Goal: Obtain resource: Download file/media

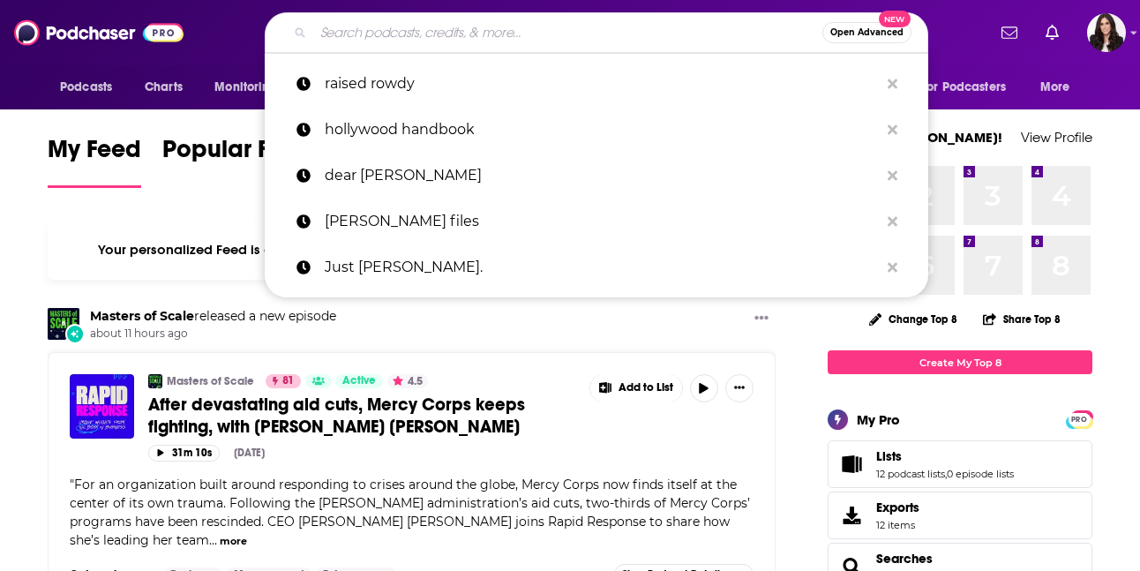
click at [565, 38] on input "Search podcasts, credits, & more..." at bounding box center [567, 33] width 509 height 28
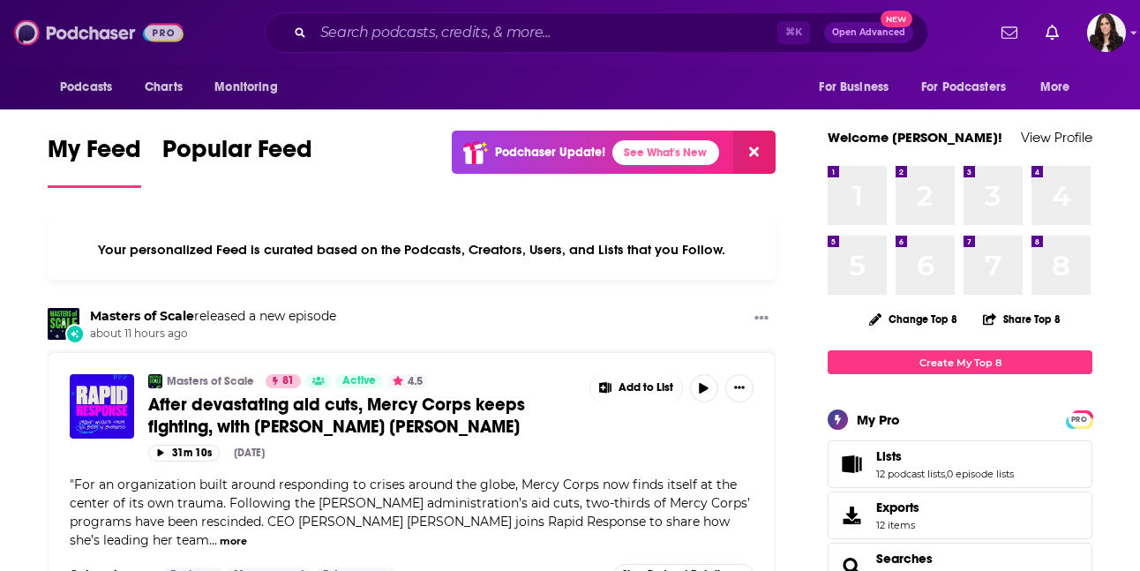
click at [86, 36] on img at bounding box center [98, 33] width 169 height 34
click at [79, 35] on img at bounding box center [98, 33] width 169 height 34
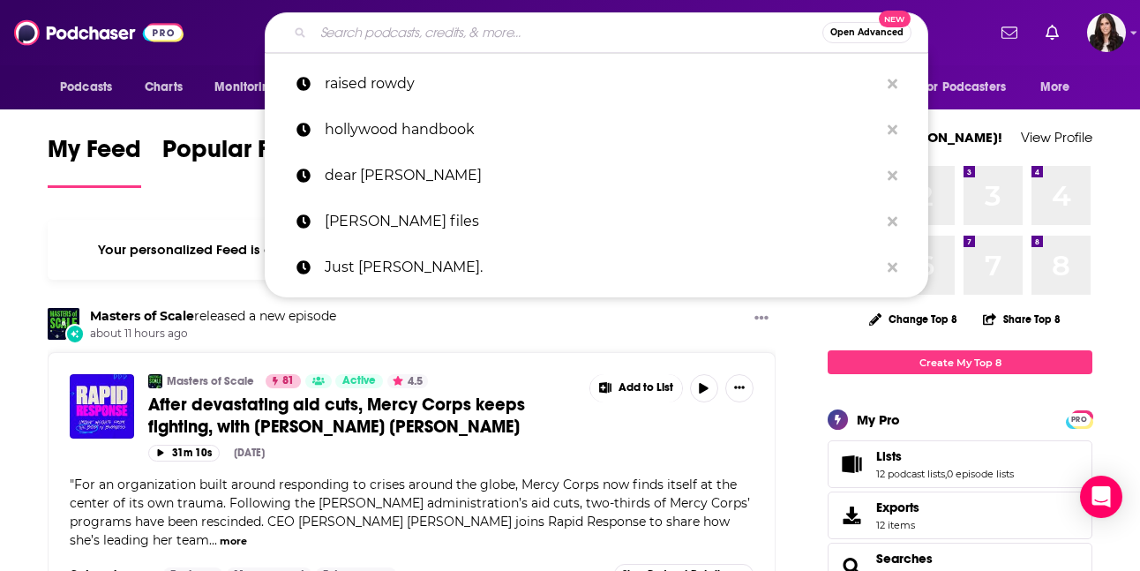
click at [365, 32] on input "Search podcasts, credits, & more..." at bounding box center [567, 33] width 509 height 28
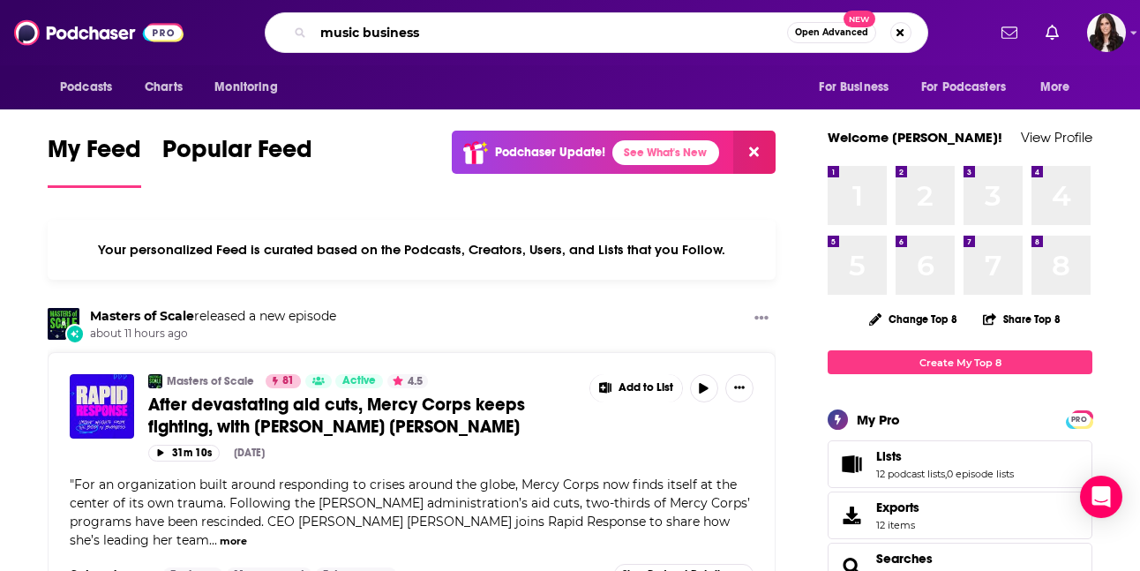
type input "music business"
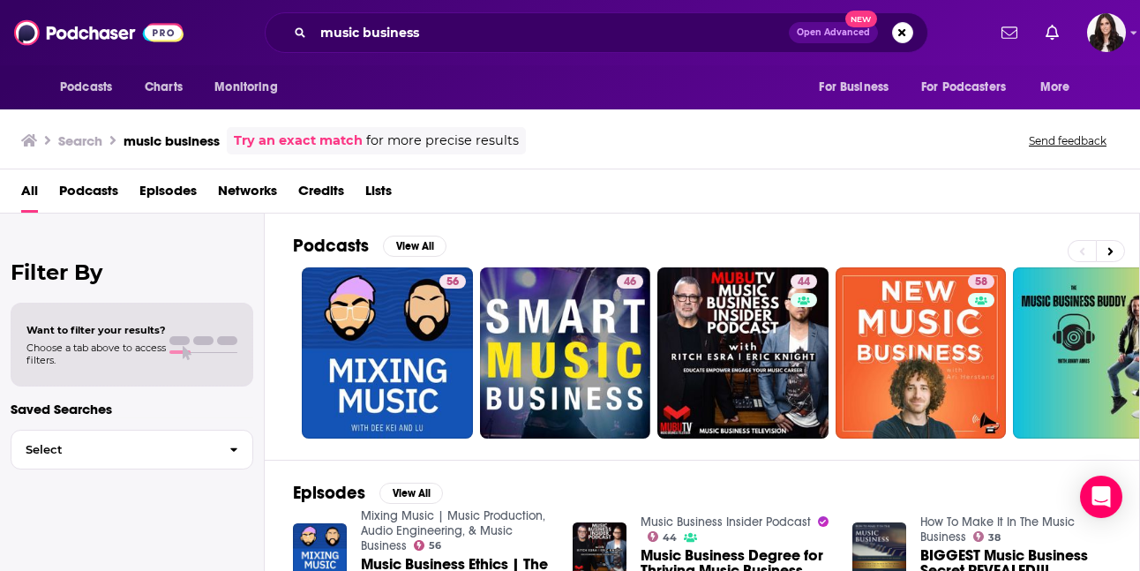
click at [91, 199] on span "Podcasts" at bounding box center [88, 195] width 59 height 36
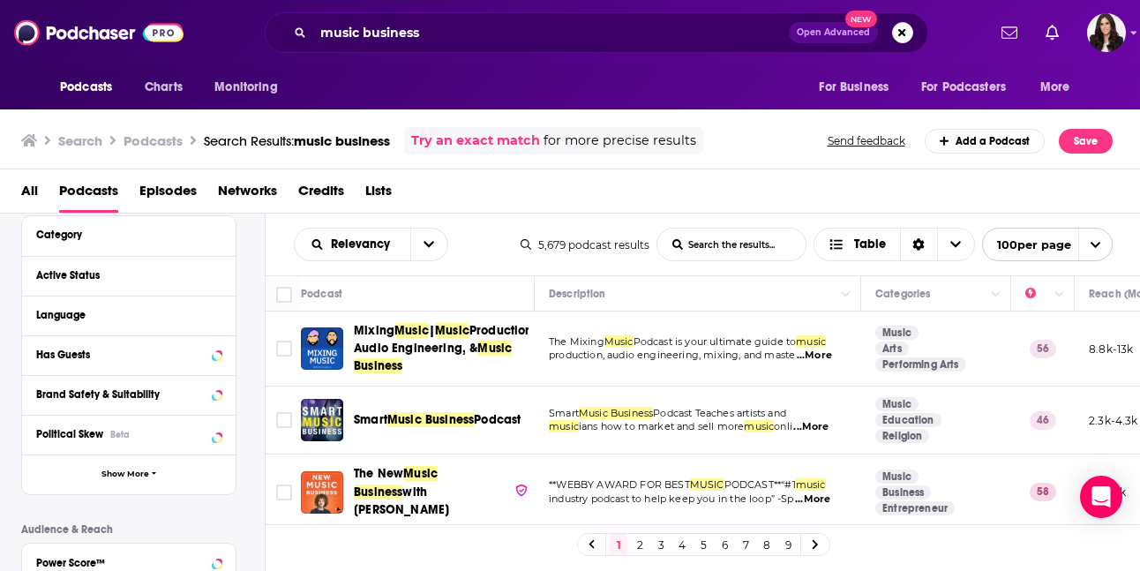
scroll to position [150, 0]
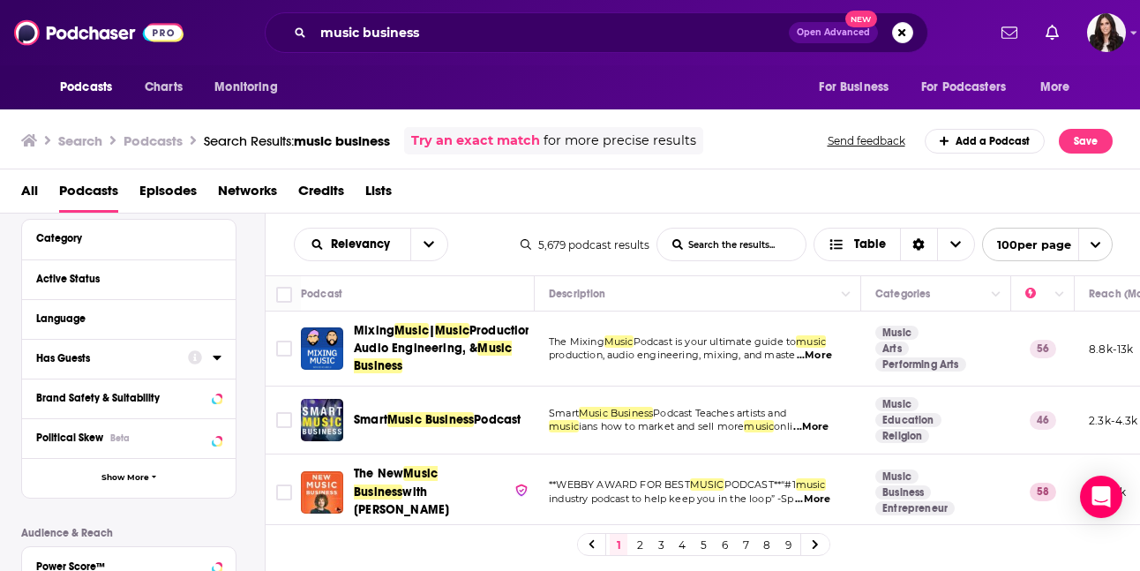
click at [214, 361] on icon at bounding box center [217, 357] width 9 height 14
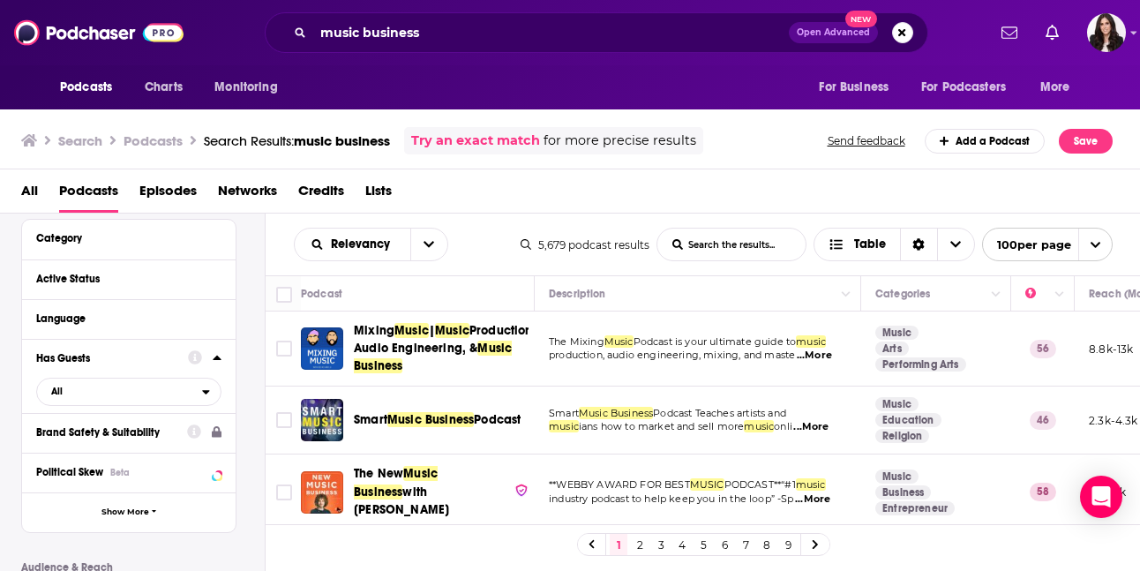
scroll to position [169, 0]
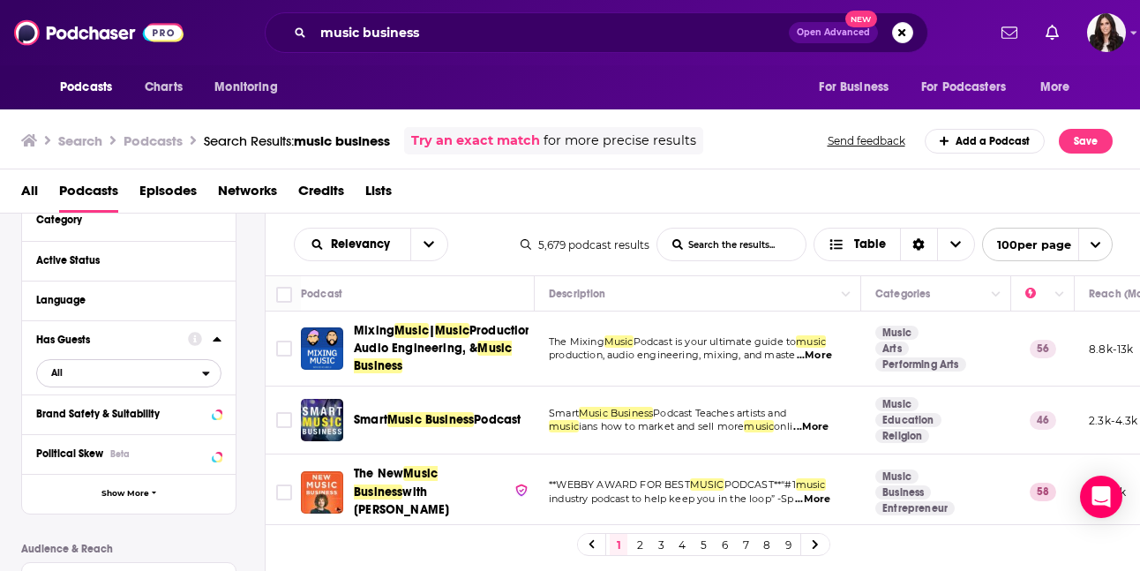
click at [211, 367] on button "All" at bounding box center [128, 373] width 185 height 28
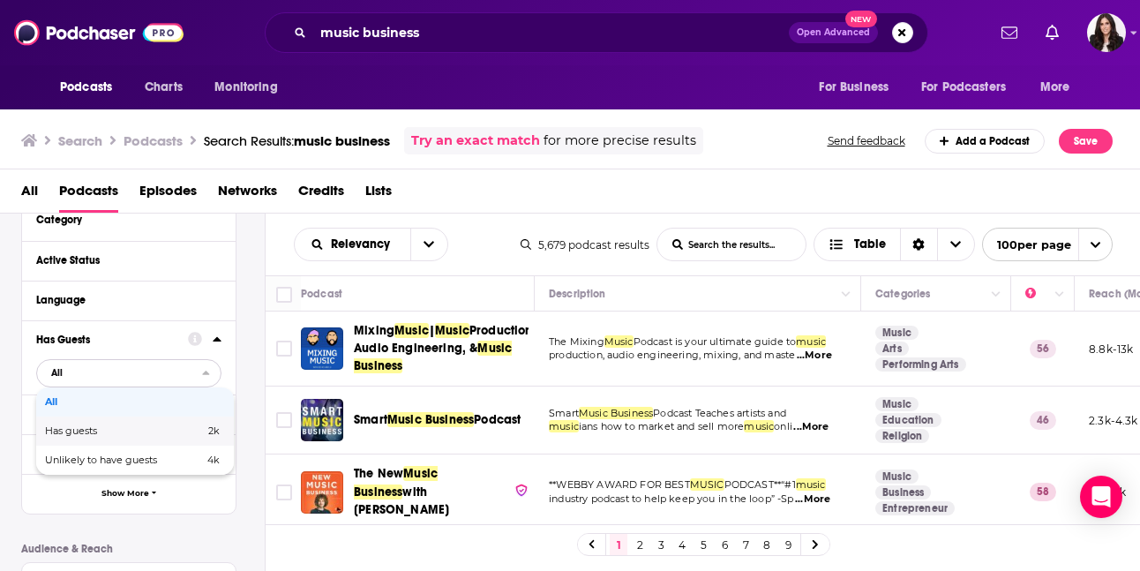
click at [119, 436] on span "Has guests" at bounding box center [98, 431] width 106 height 10
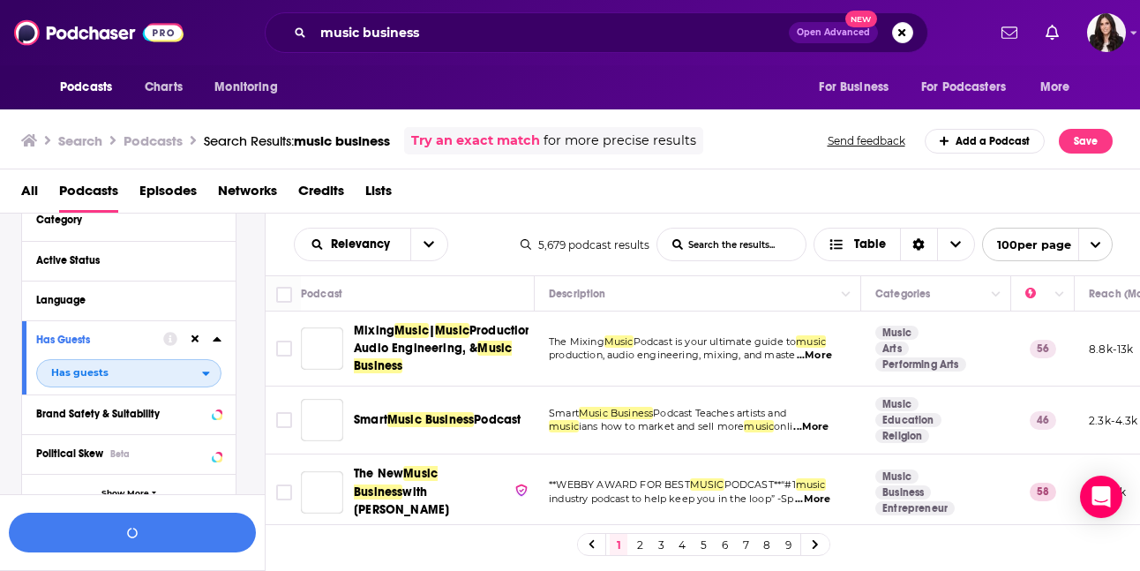
scroll to position [212, 0]
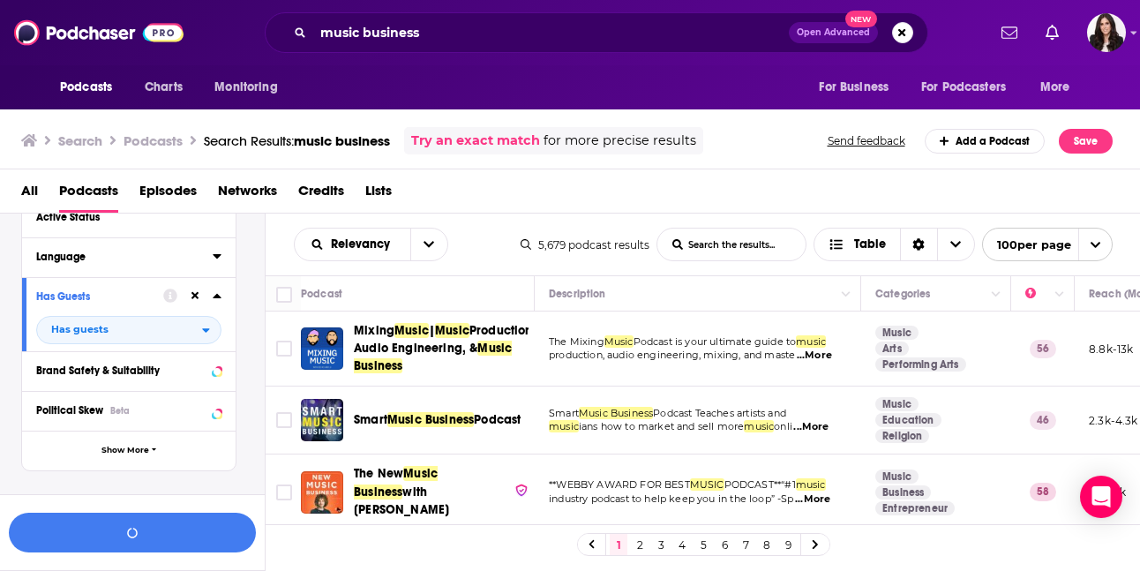
click at [217, 259] on icon at bounding box center [217, 256] width 8 height 4
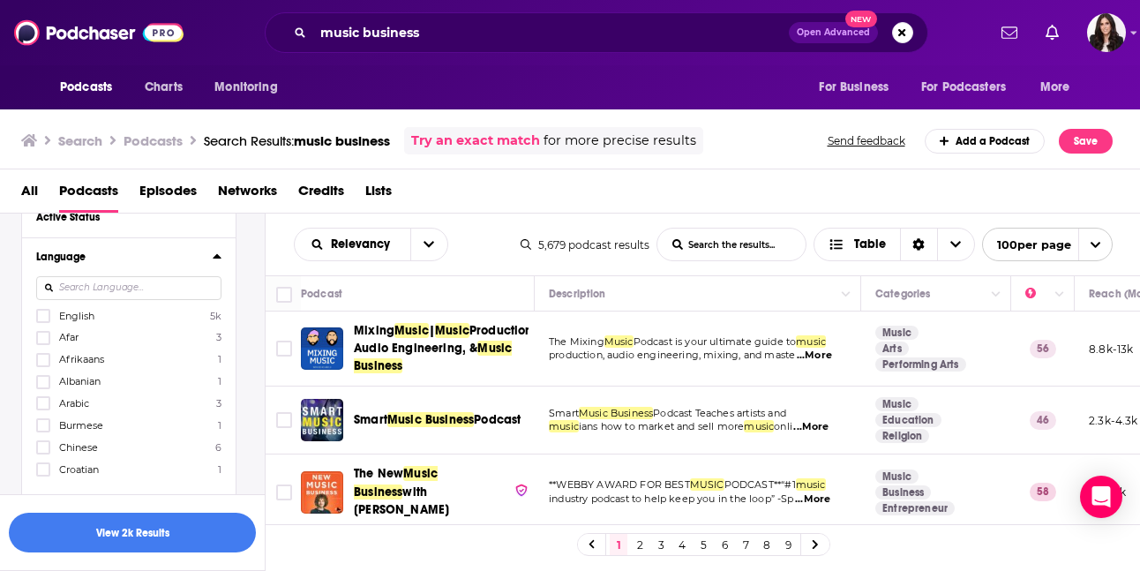
click at [81, 318] on span "English" at bounding box center [76, 316] width 35 height 12
click at [43, 321] on input "multiSelectOption-en-0" at bounding box center [43, 321] width 0 height 0
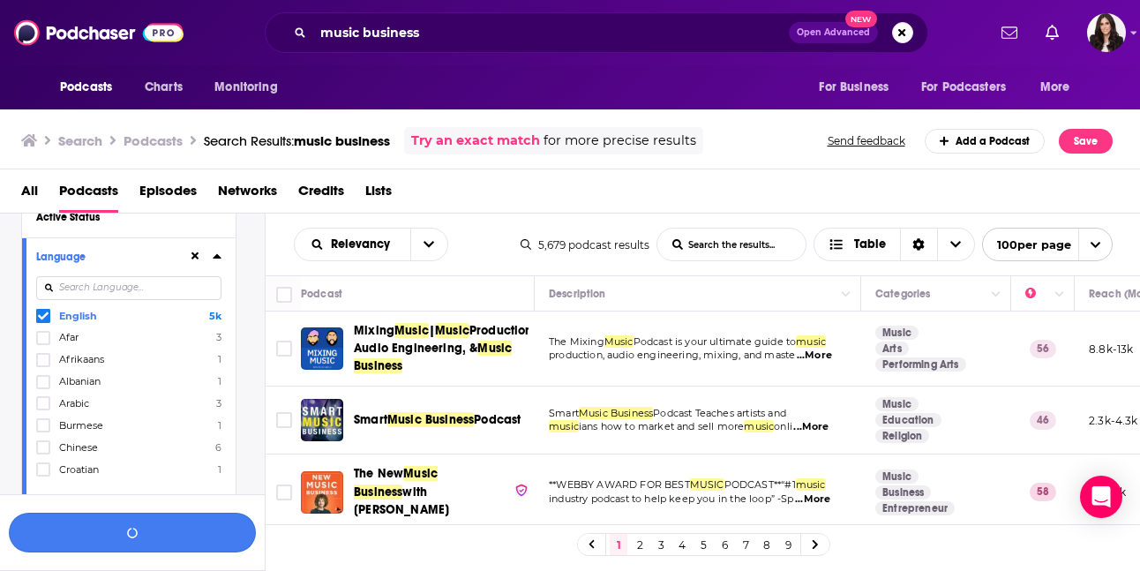
click at [127, 536] on div "button" at bounding box center [132, 533] width 11 height 12
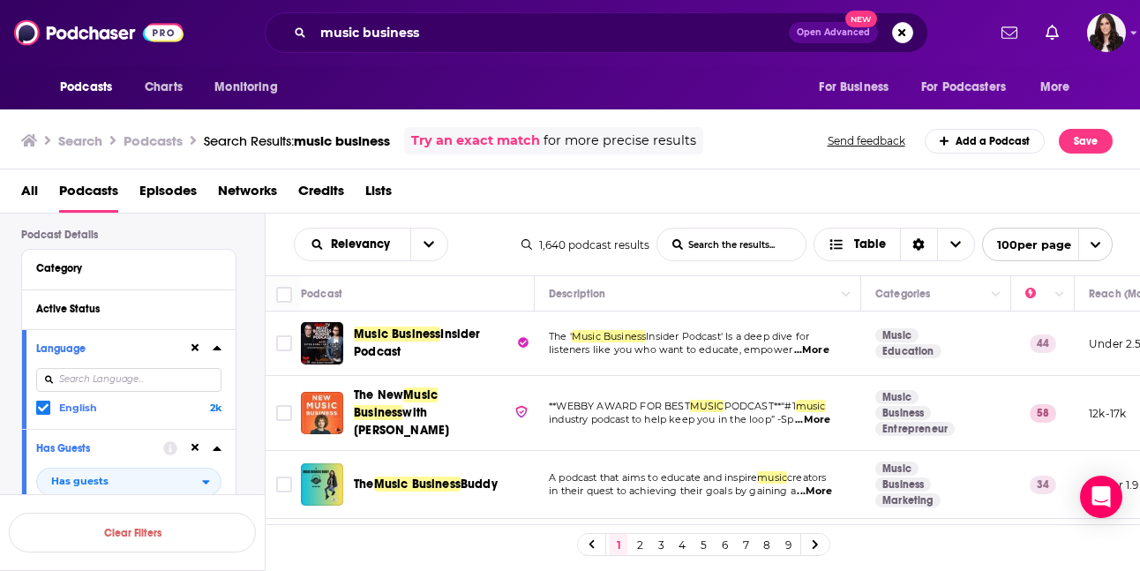
scroll to position [121, 0]
click at [220, 312] on icon at bounding box center [217, 307] width 9 height 14
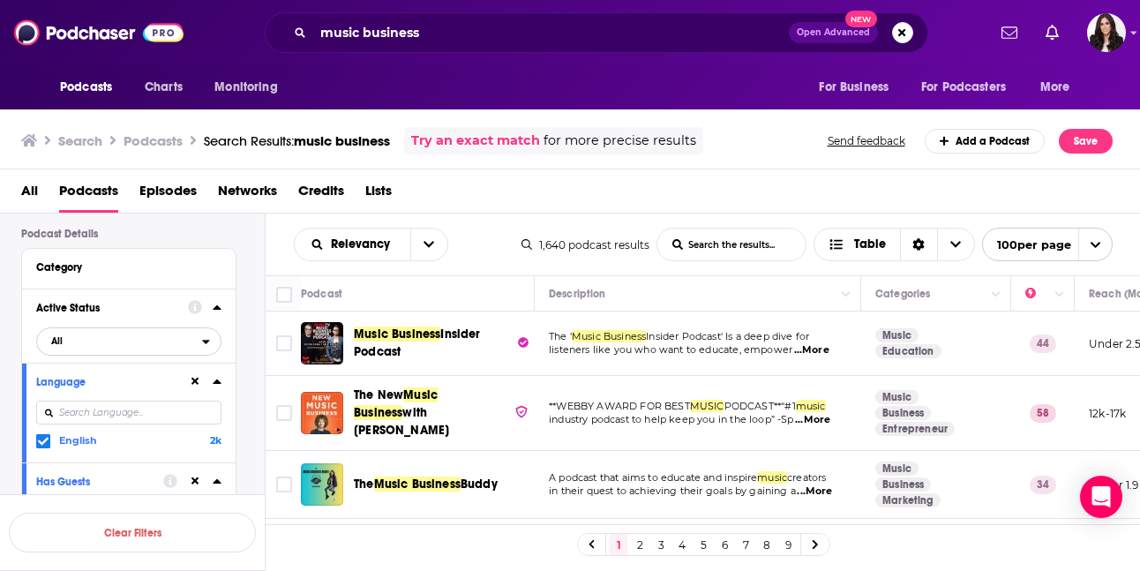
click at [213, 344] on div "open menu" at bounding box center [211, 341] width 19 height 12
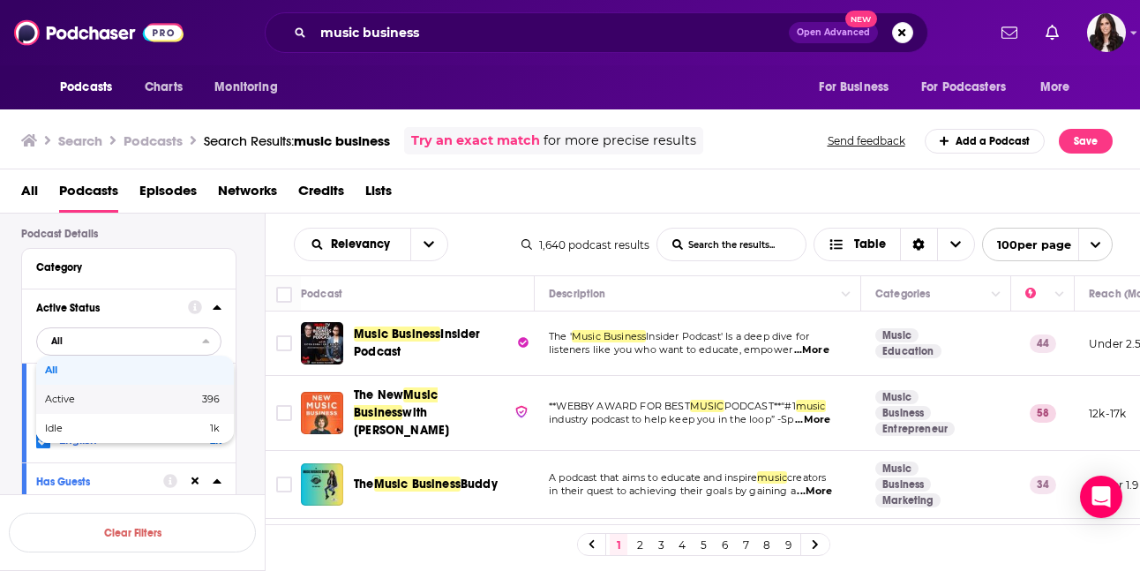
click at [160, 403] on span "396" at bounding box center [178, 400] width 83 height 10
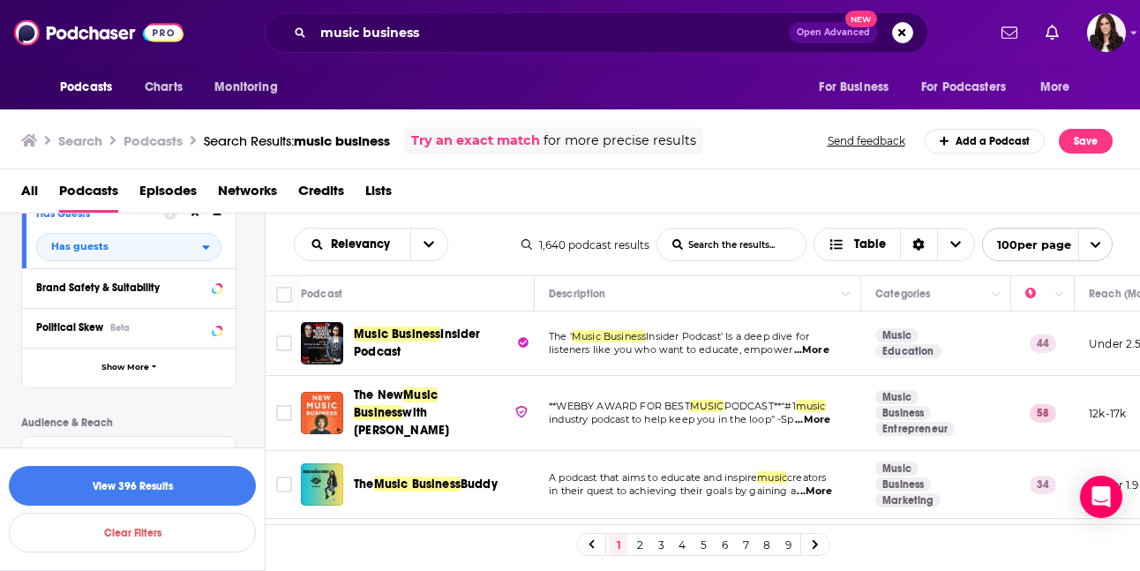
scroll to position [390, 0]
click at [155, 487] on button "View 396 Results" at bounding box center [132, 486] width 247 height 40
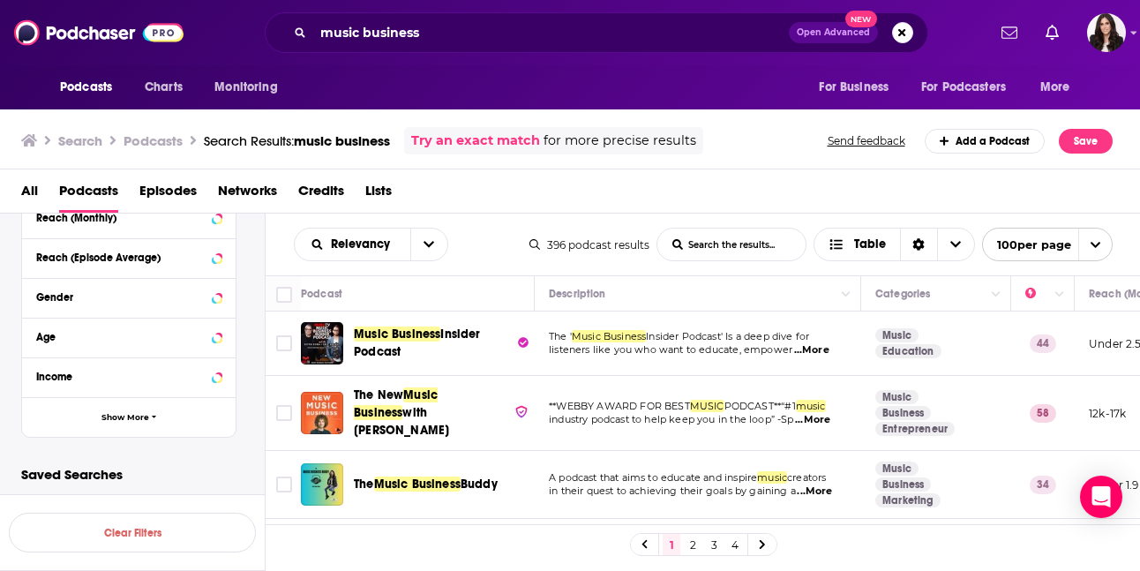
scroll to position [673, 0]
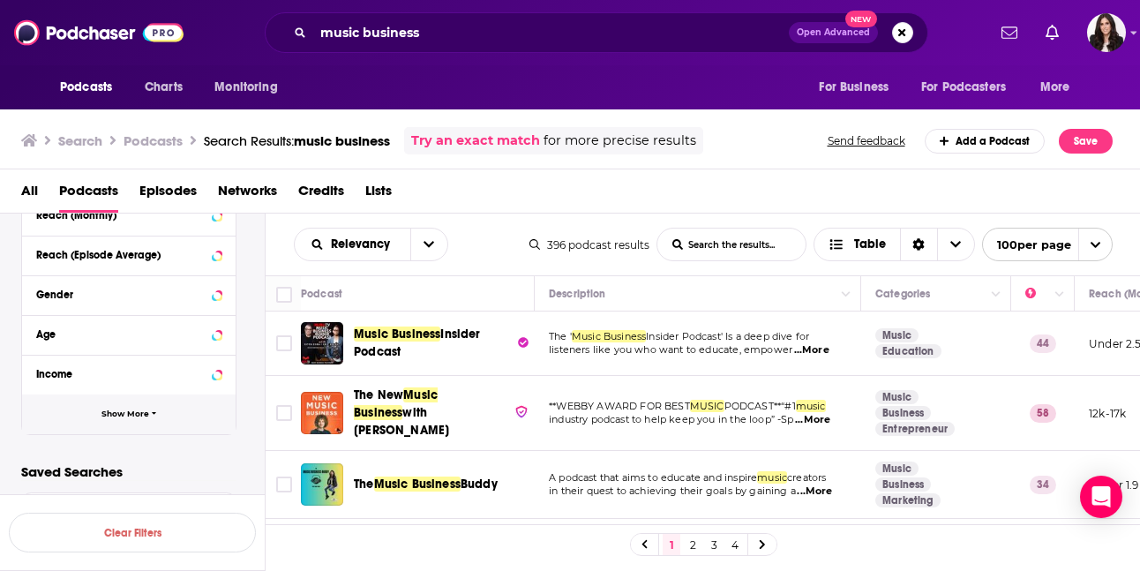
click at [147, 414] on span "Show More" at bounding box center [125, 415] width 48 height 10
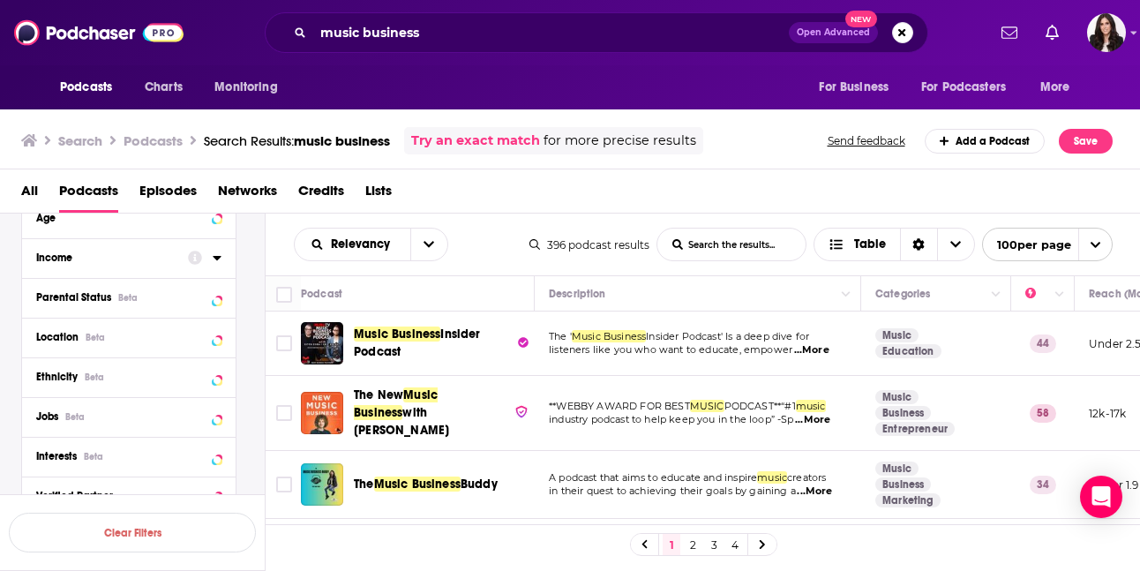
scroll to position [788, 0]
click at [217, 338] on icon at bounding box center [217, 336] width 8 height 4
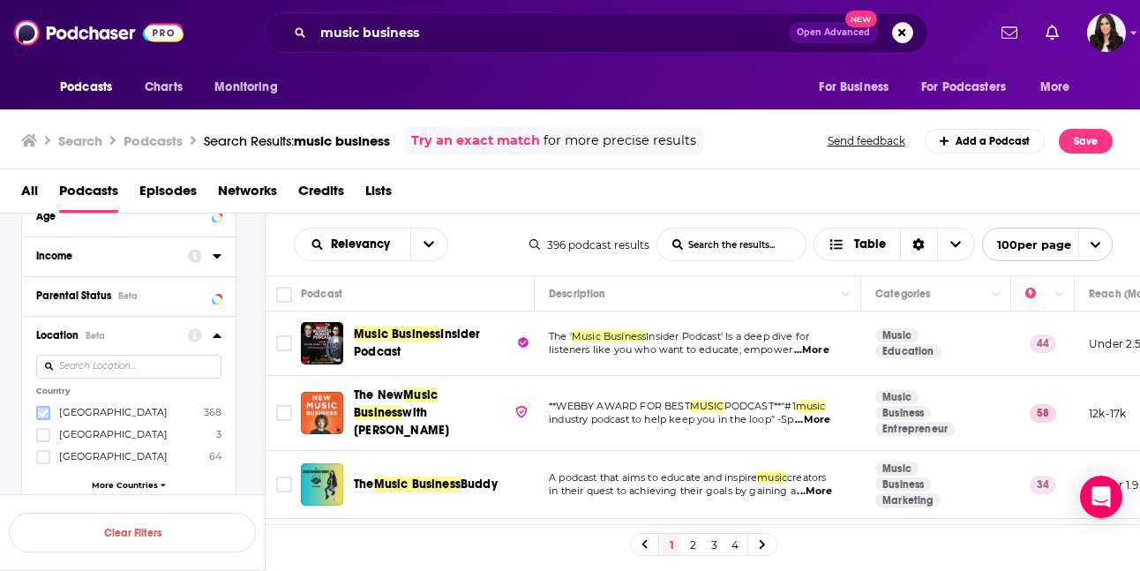
click at [41, 416] on icon at bounding box center [43, 413] width 11 height 11
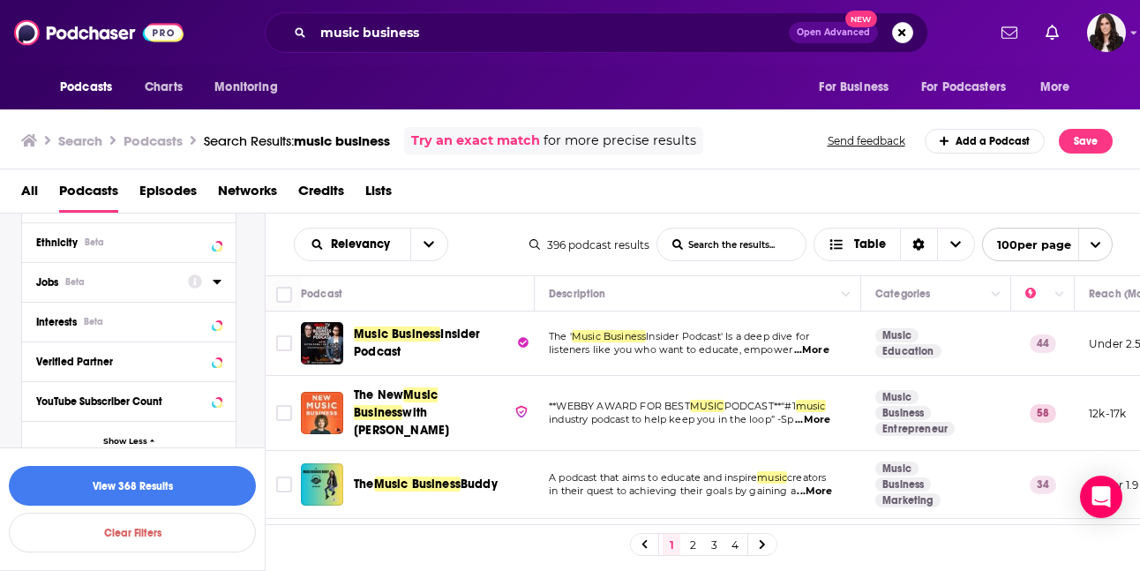
scroll to position [1328, 0]
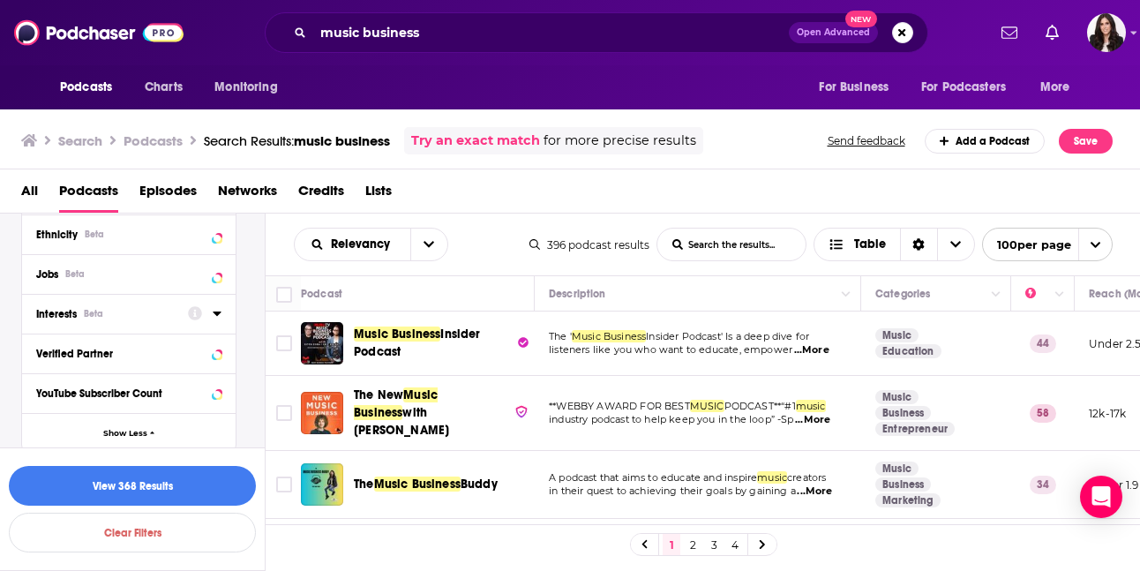
click at [216, 312] on icon at bounding box center [217, 314] width 8 height 4
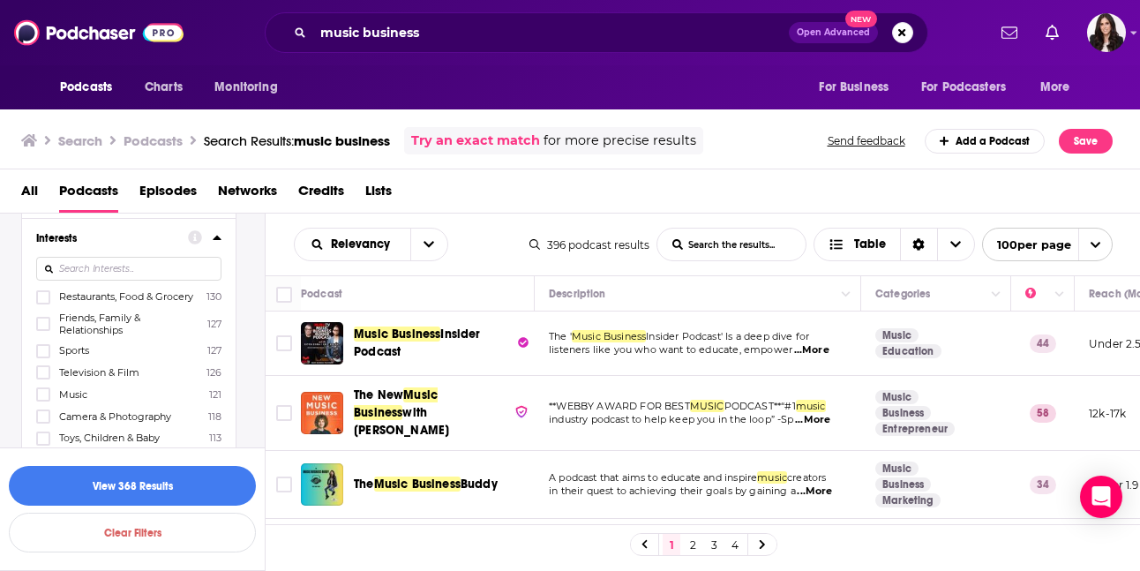
scroll to position [1416, 0]
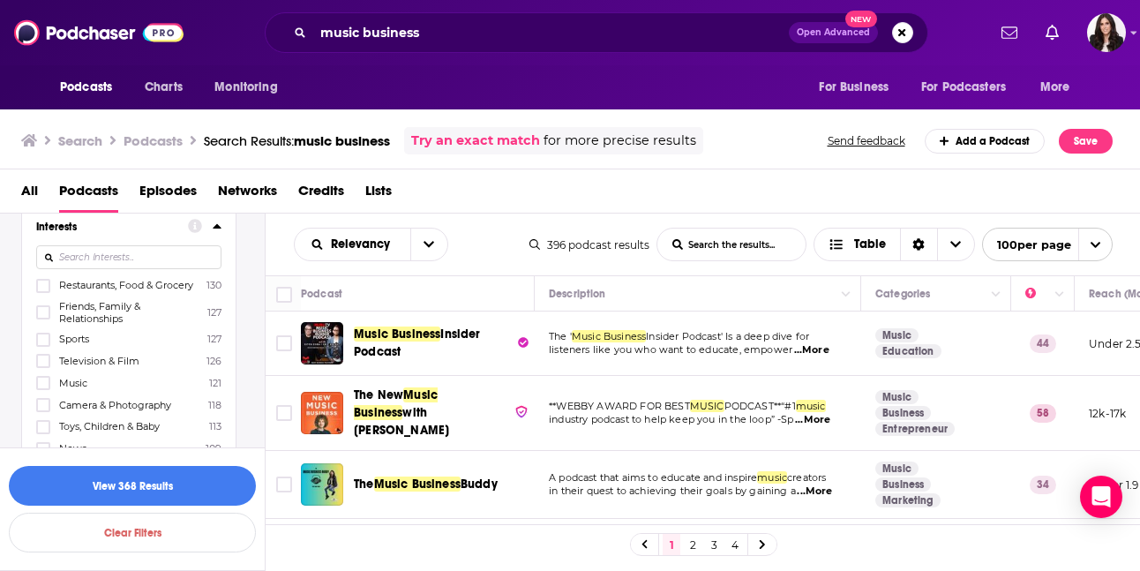
click at [41, 380] on icon at bounding box center [43, 384] width 11 height 8
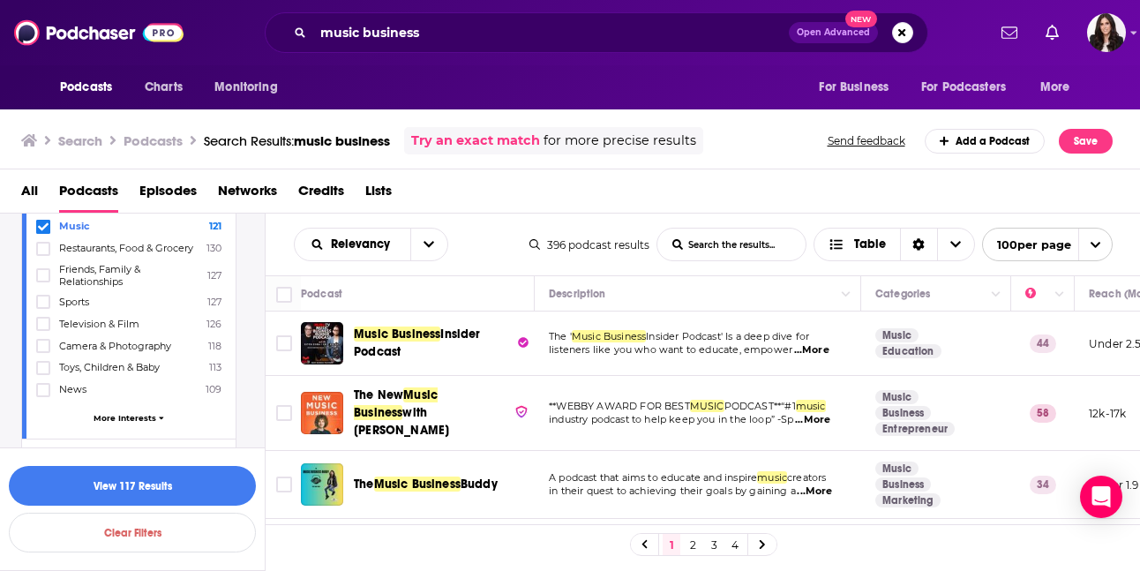
scroll to position [1476, 0]
click at [147, 412] on span "More Interests" at bounding box center [125, 417] width 63 height 10
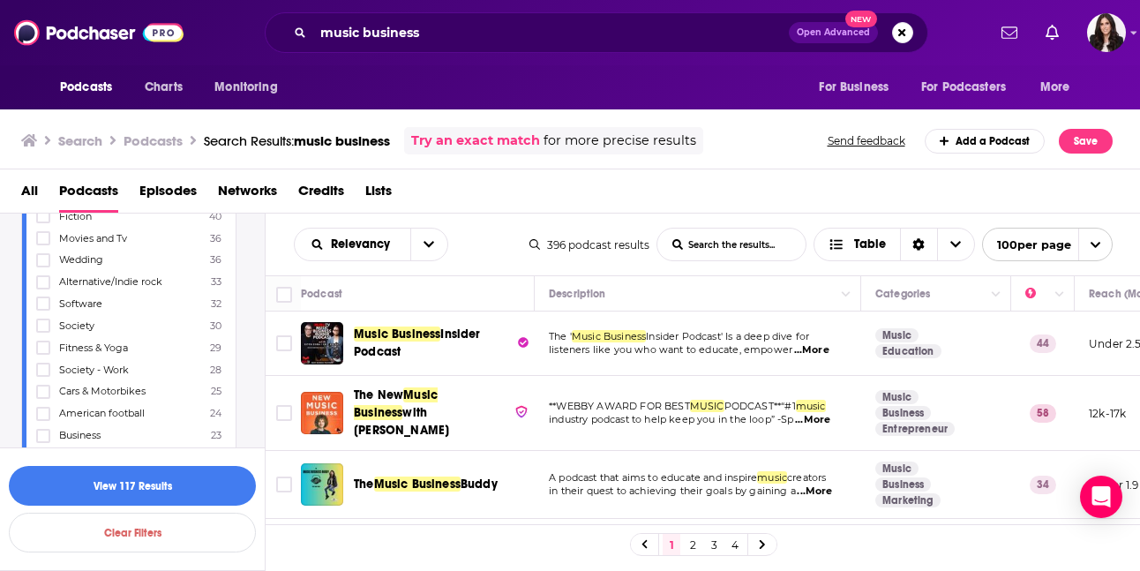
scroll to position [2057, 0]
click at [158, 486] on button "View 117 Results" at bounding box center [132, 486] width 247 height 40
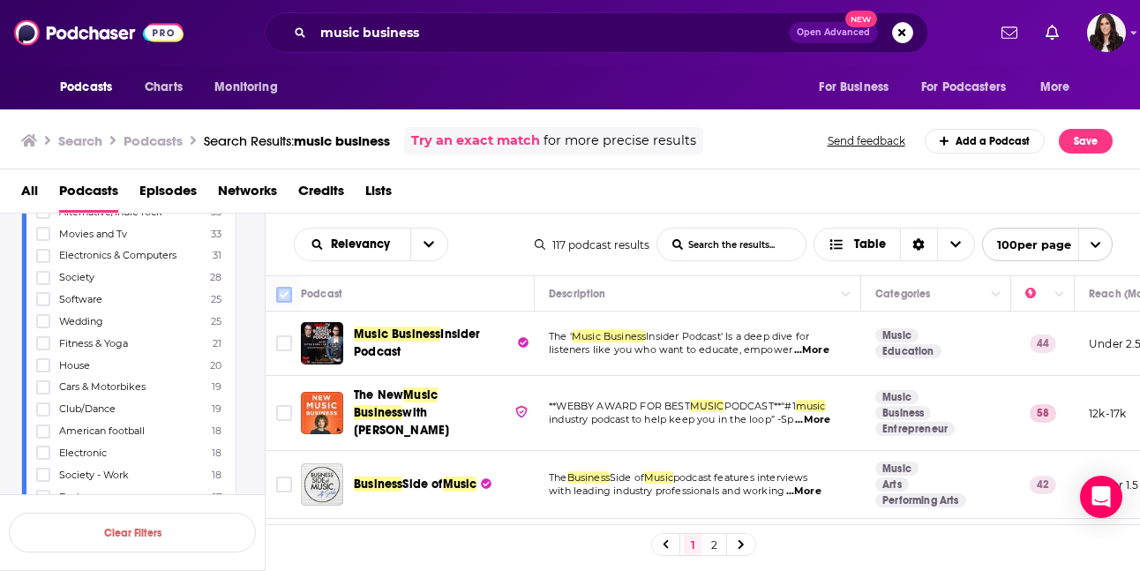
click at [292, 299] on icon at bounding box center [284, 294] width 21 height 21
click at [287, 293] on input "Toggle select all" at bounding box center [284, 295] width 16 height 16
checkbox input "true"
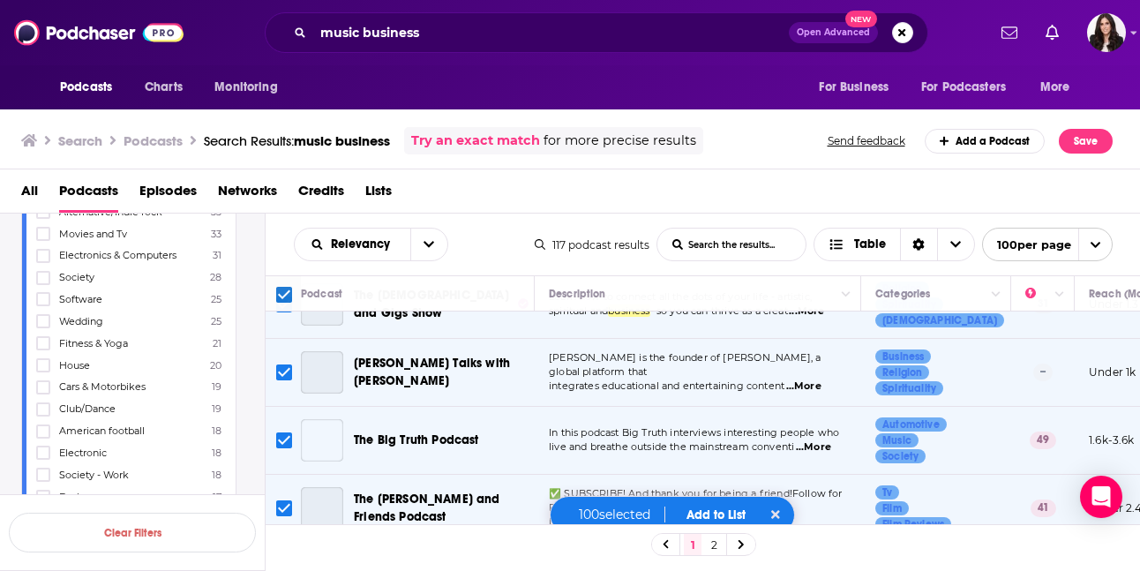
scroll to position [6441, 0]
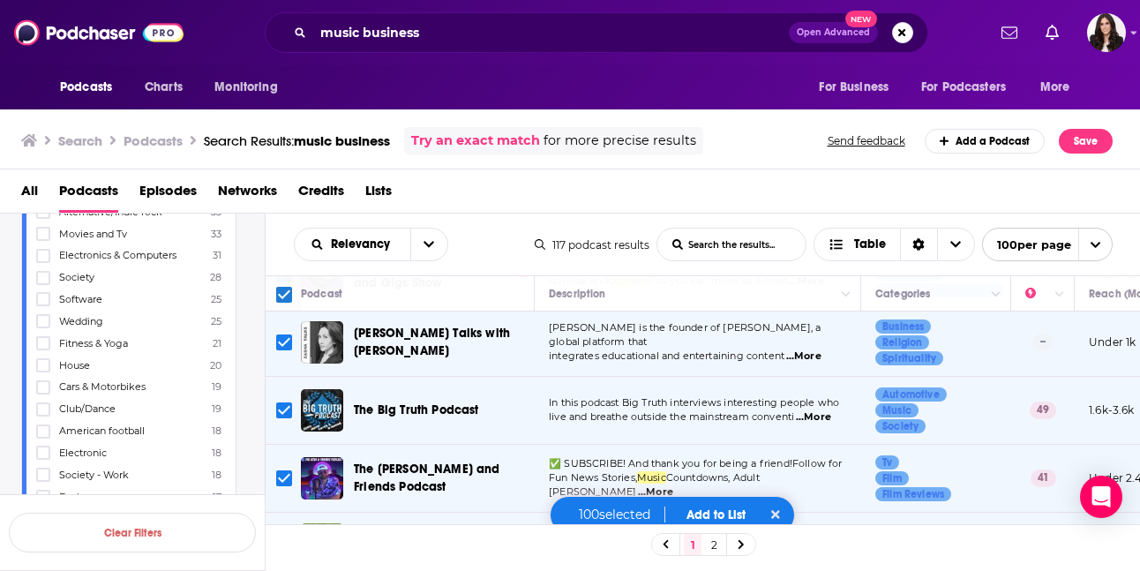
click at [733, 512] on button "Add to List" at bounding box center [716, 514] width 87 height 15
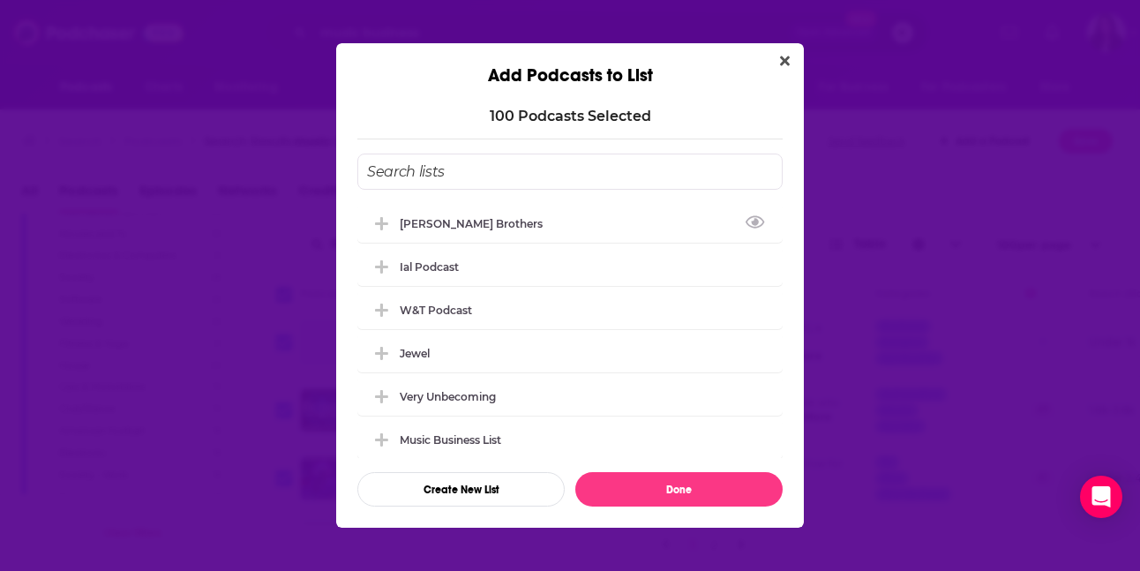
click at [515, 177] on input "Add Podcast To List" at bounding box center [569, 172] width 425 height 36
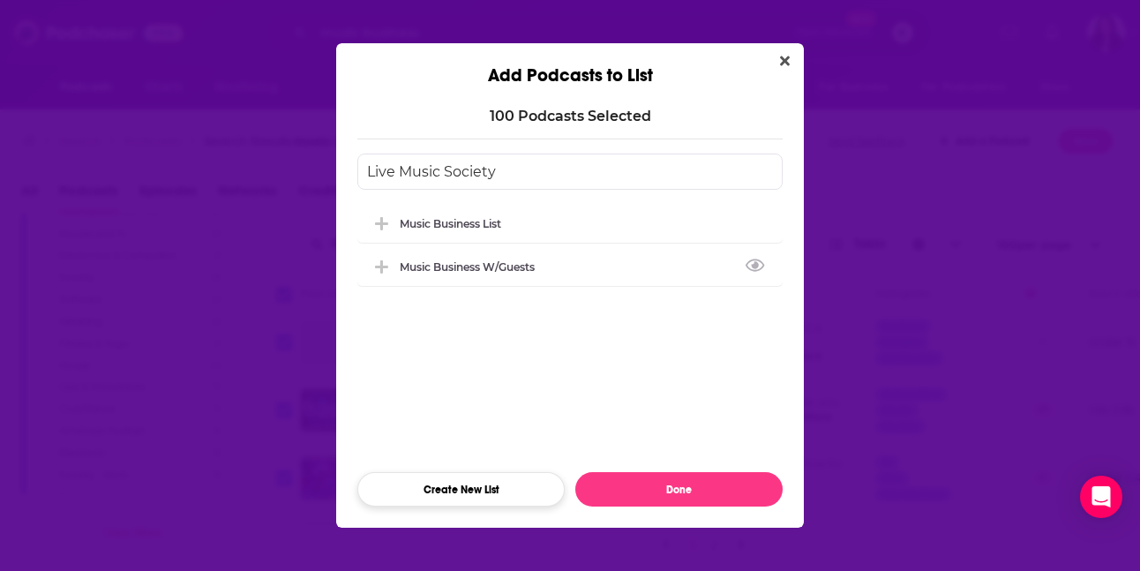
type input "Live Music Society"
click at [481, 492] on button "Create New List" at bounding box center [460, 489] width 207 height 34
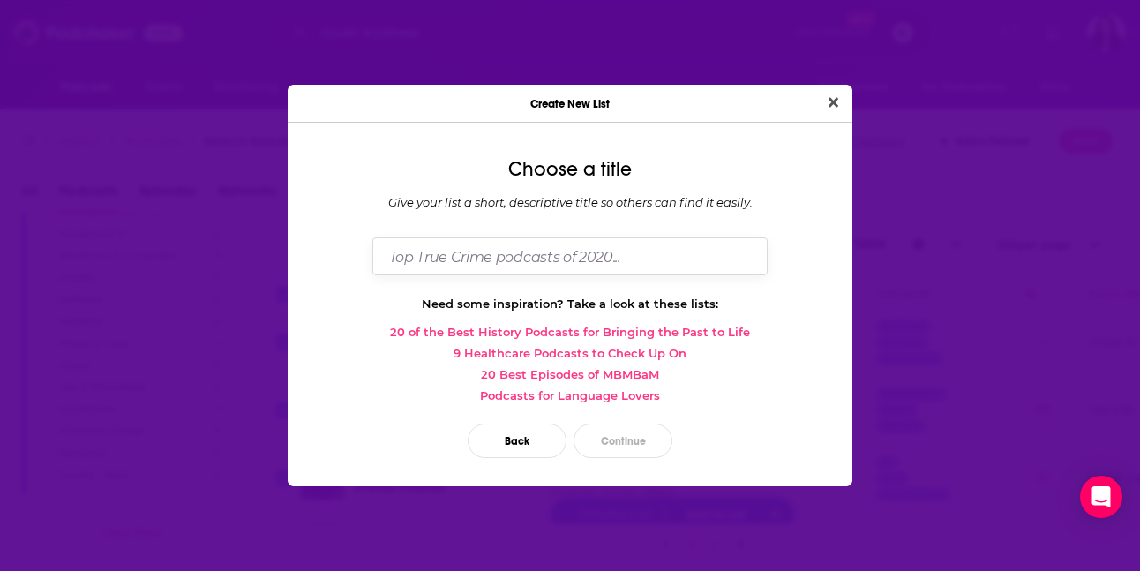
click at [500, 252] on input "Dialog" at bounding box center [569, 256] width 395 height 38
type input "Live Music Society"
click at [643, 441] on button "Continue" at bounding box center [623, 441] width 99 height 34
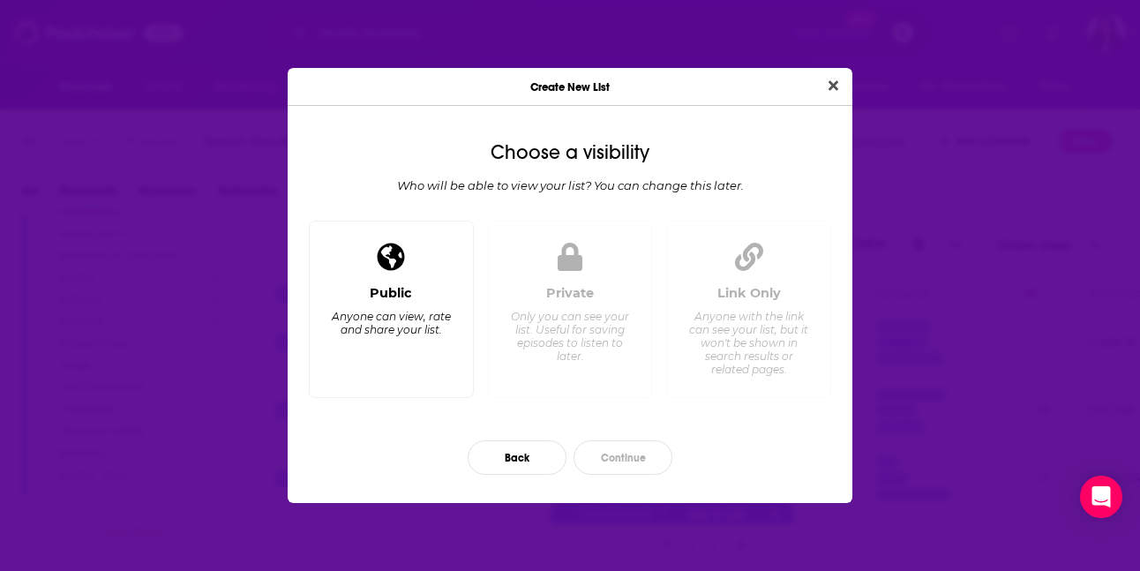
click at [432, 266] on div "Public Anyone can view, rate and share your list." at bounding box center [391, 309] width 165 height 177
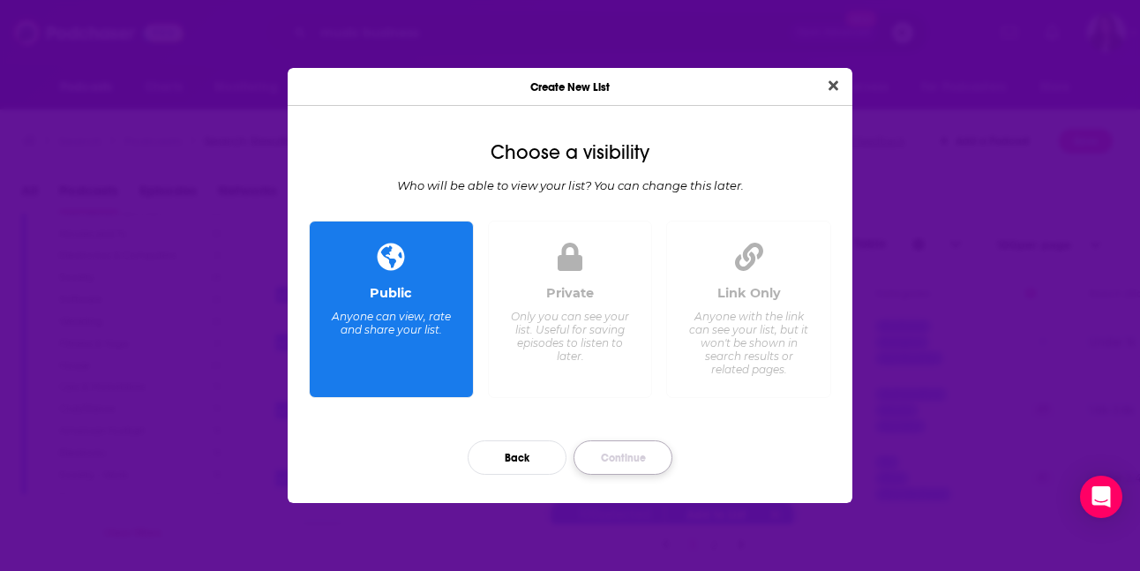
click at [649, 462] on button "Continue" at bounding box center [623, 457] width 99 height 34
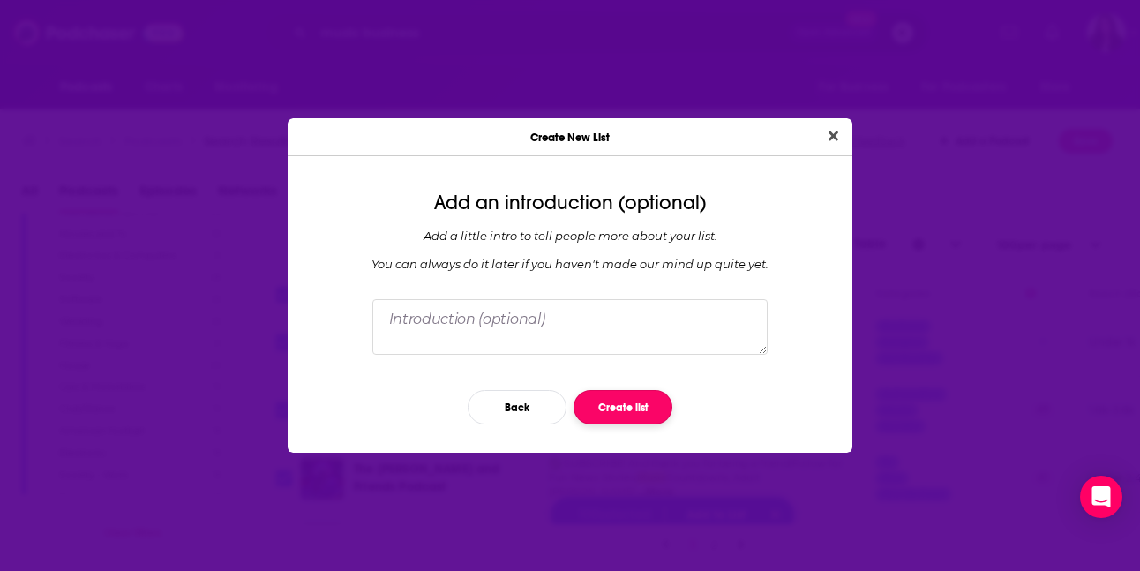
click at [625, 410] on button "Create list" at bounding box center [623, 407] width 99 height 34
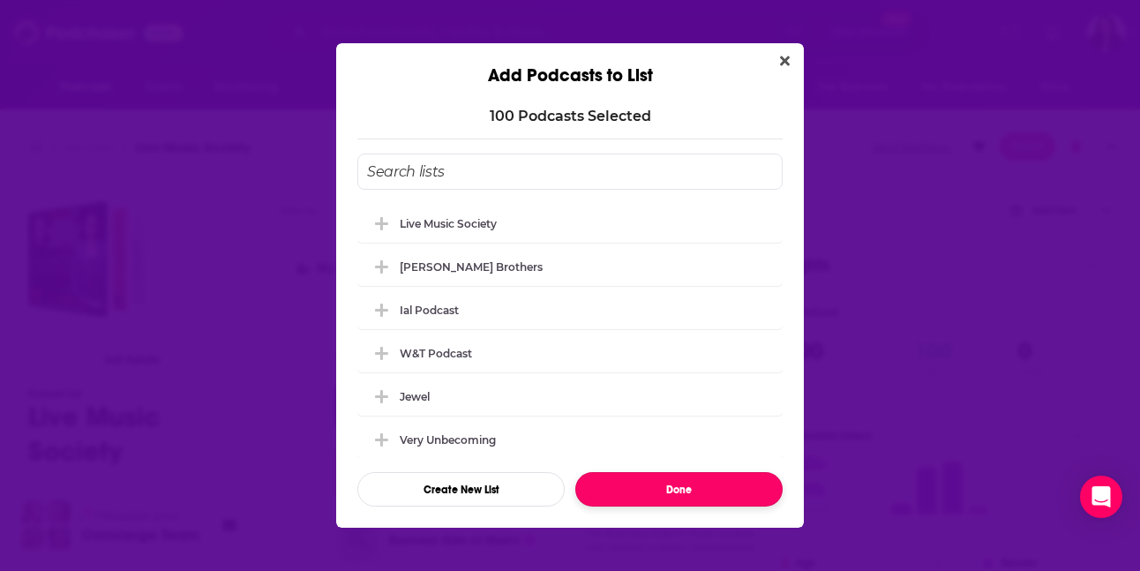
click at [695, 494] on button "Done" at bounding box center [678, 489] width 207 height 34
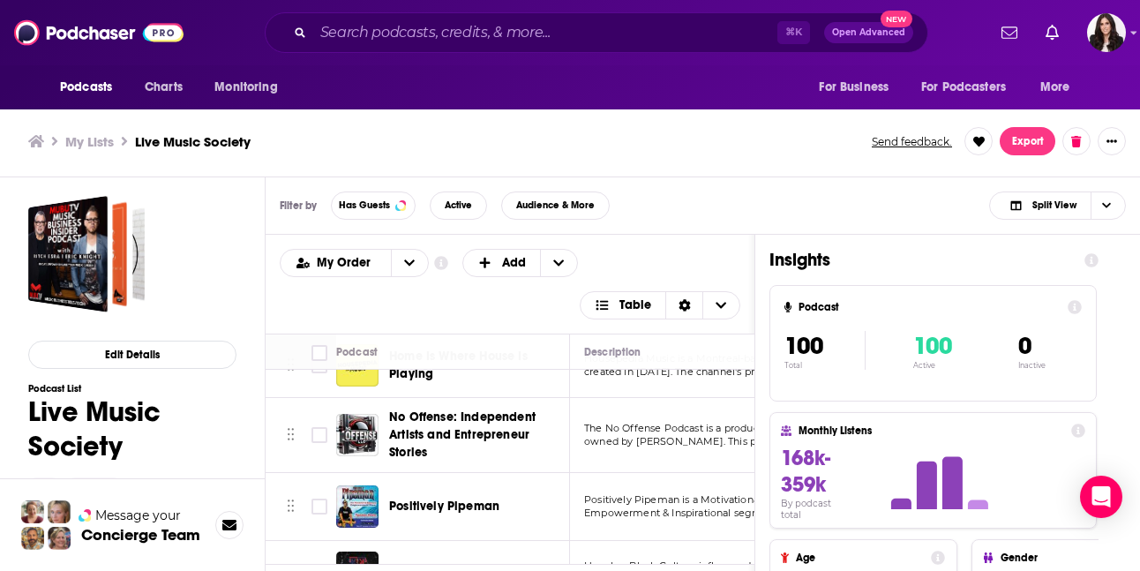
scroll to position [6459, 0]
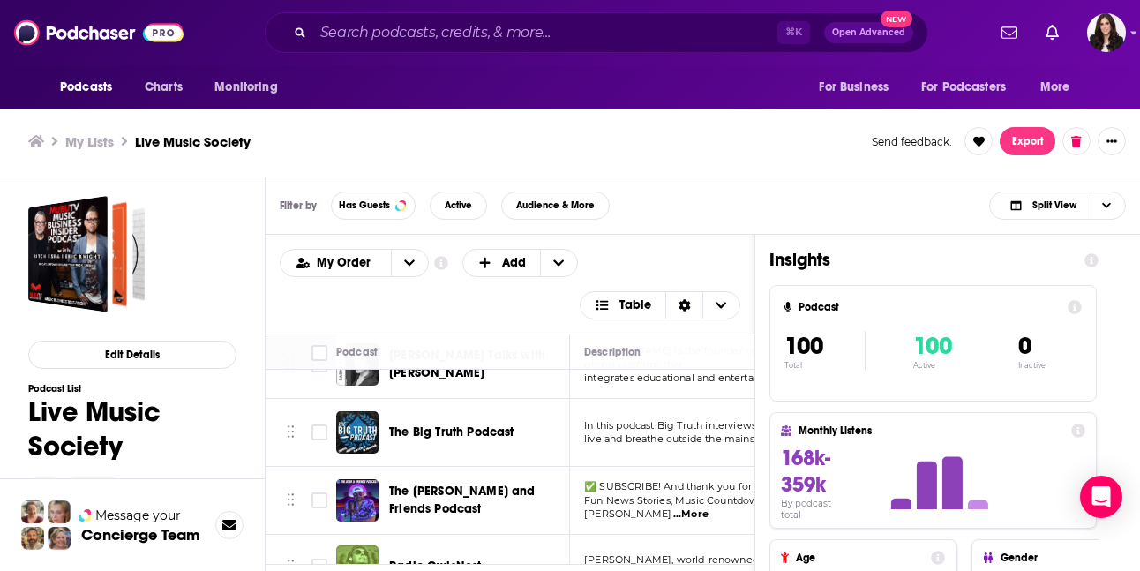
click at [713, 254] on div "My Order Customize Your List Order Select the “My Order” sort and remove all fi…" at bounding box center [510, 284] width 461 height 71
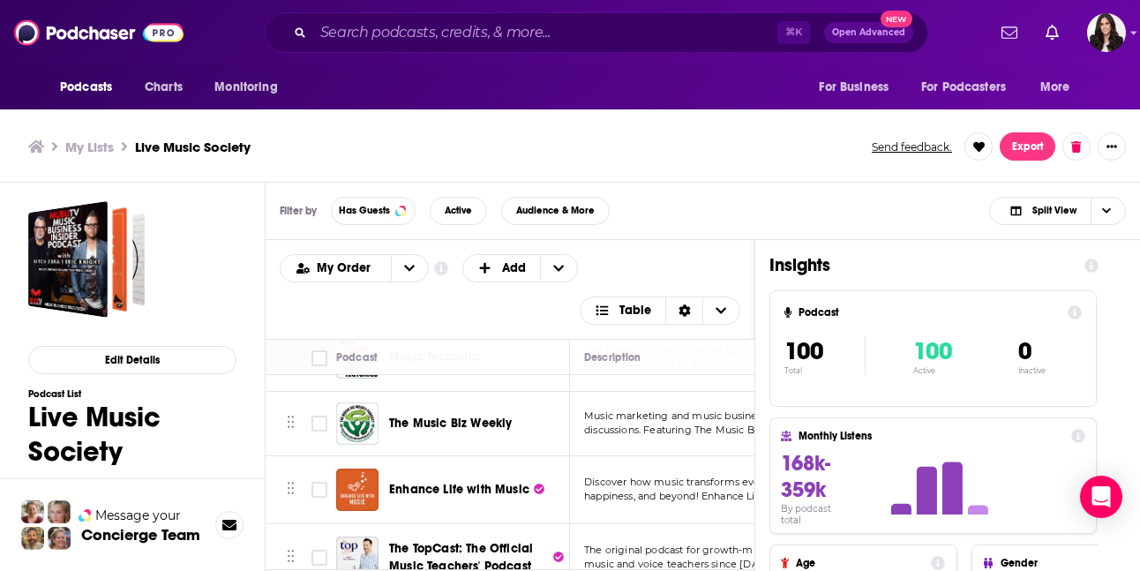
scroll to position [0, 0]
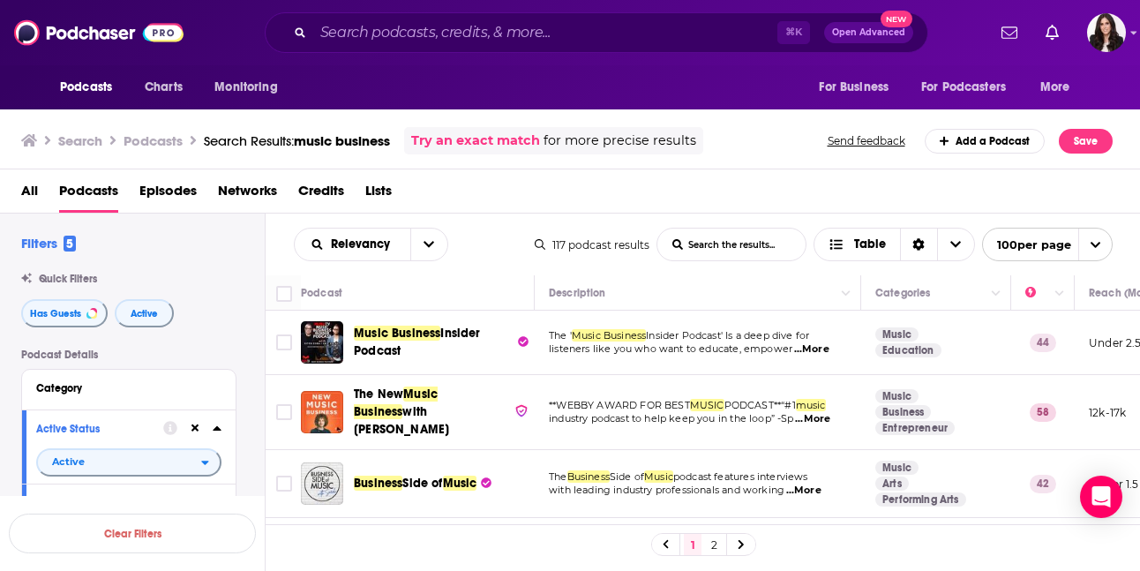
click at [714, 545] on link "2" at bounding box center [714, 544] width 18 height 21
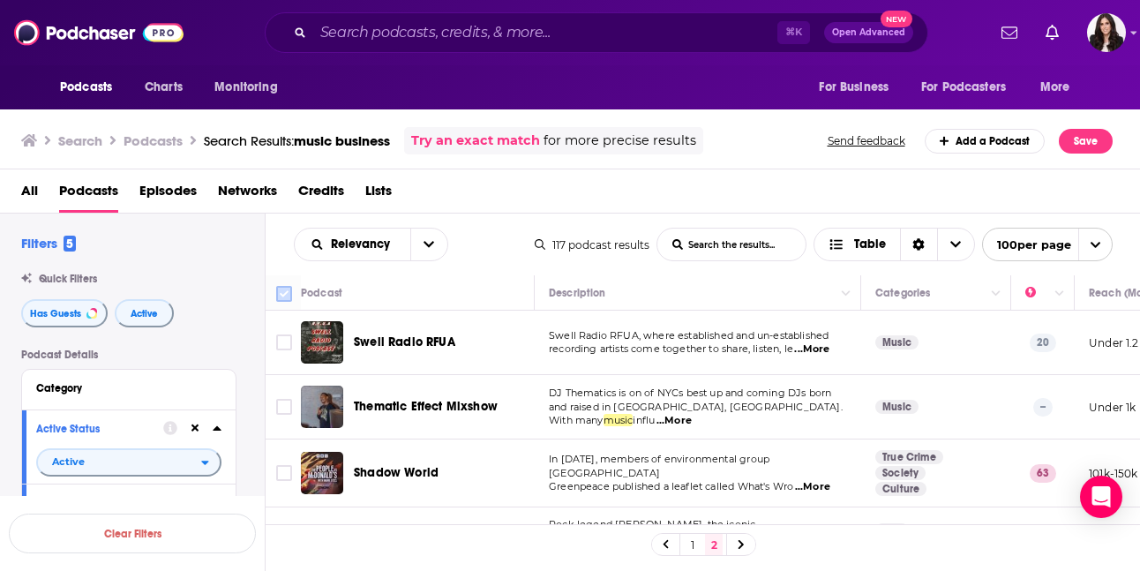
click at [285, 295] on input "Toggle select all" at bounding box center [284, 294] width 16 height 16
checkbox input "true"
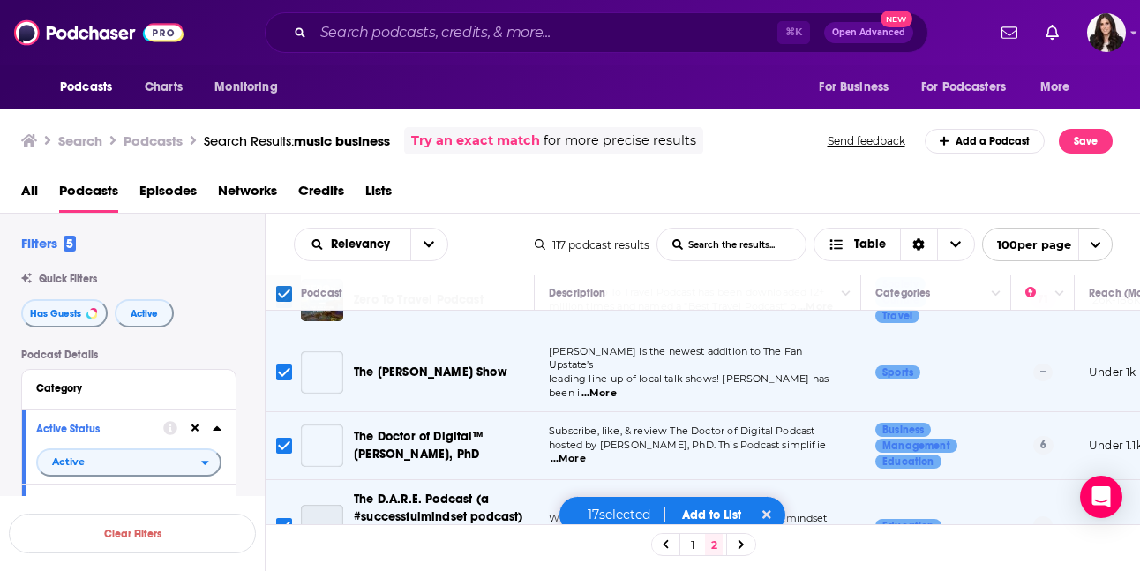
scroll to position [1009, 0]
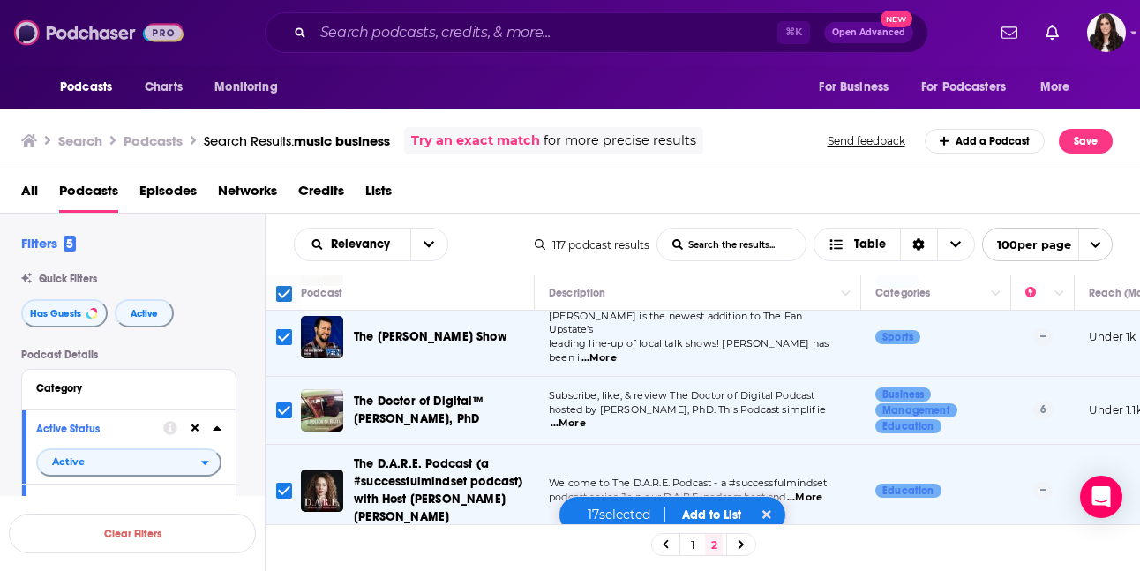
click at [109, 23] on img at bounding box center [98, 33] width 169 height 34
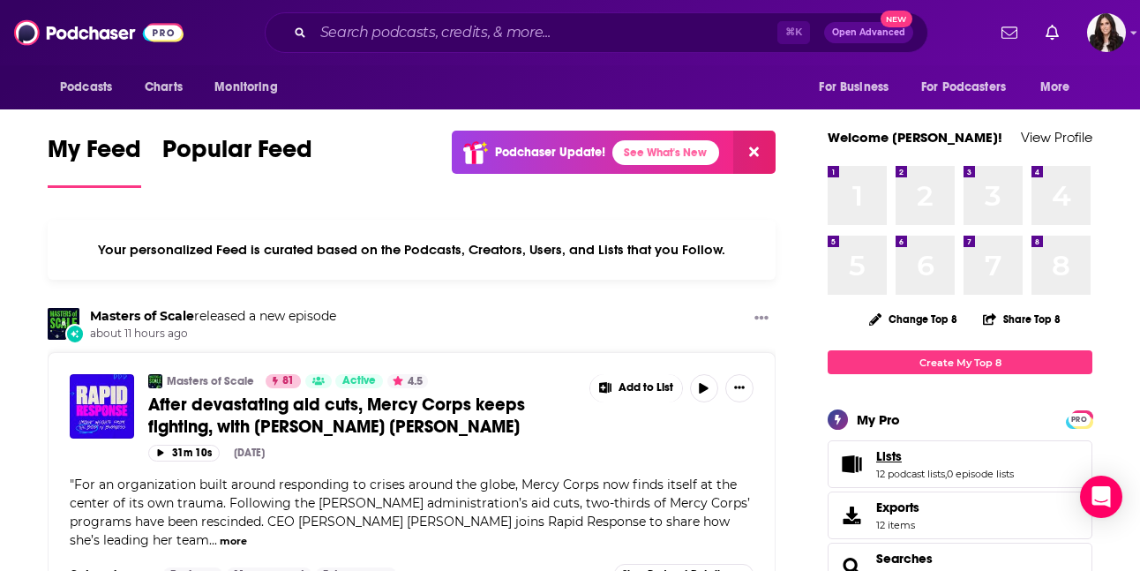
click at [897, 462] on span "Lists" at bounding box center [889, 456] width 26 height 16
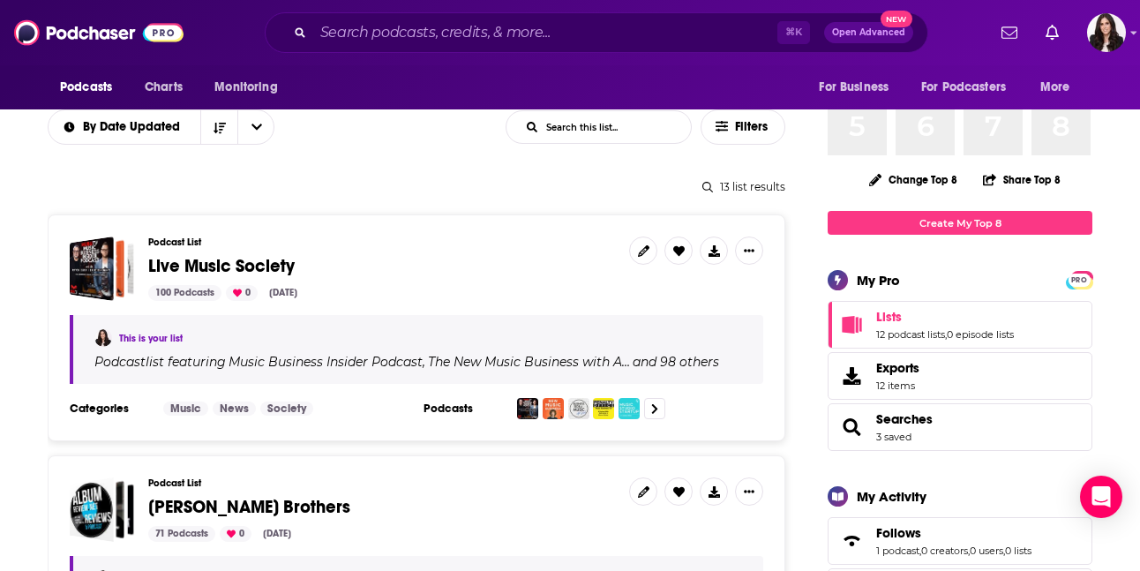
scroll to position [164, 0]
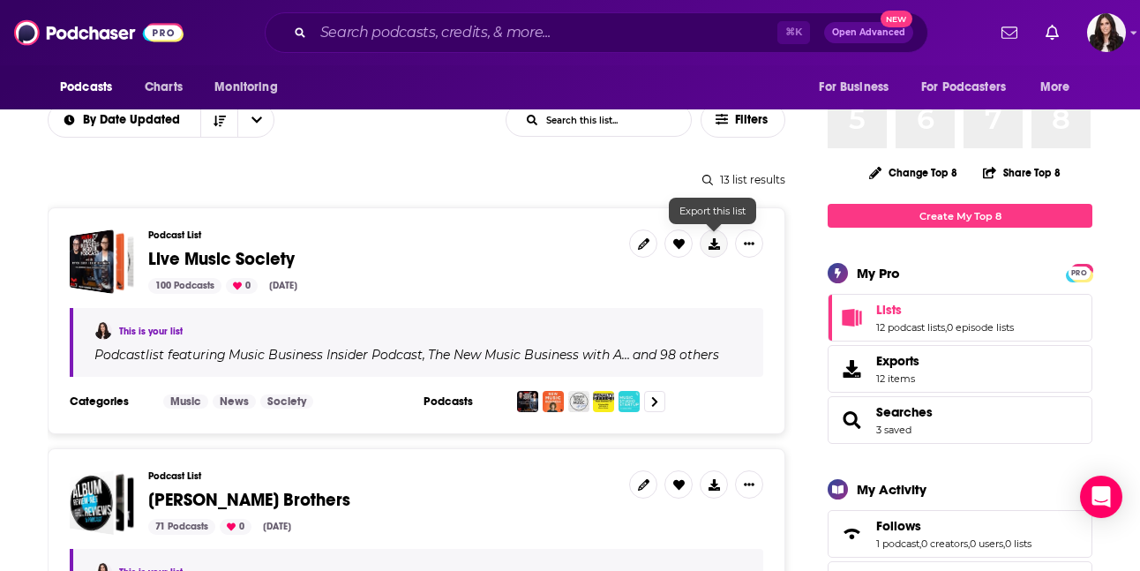
click at [718, 244] on icon at bounding box center [714, 243] width 11 height 11
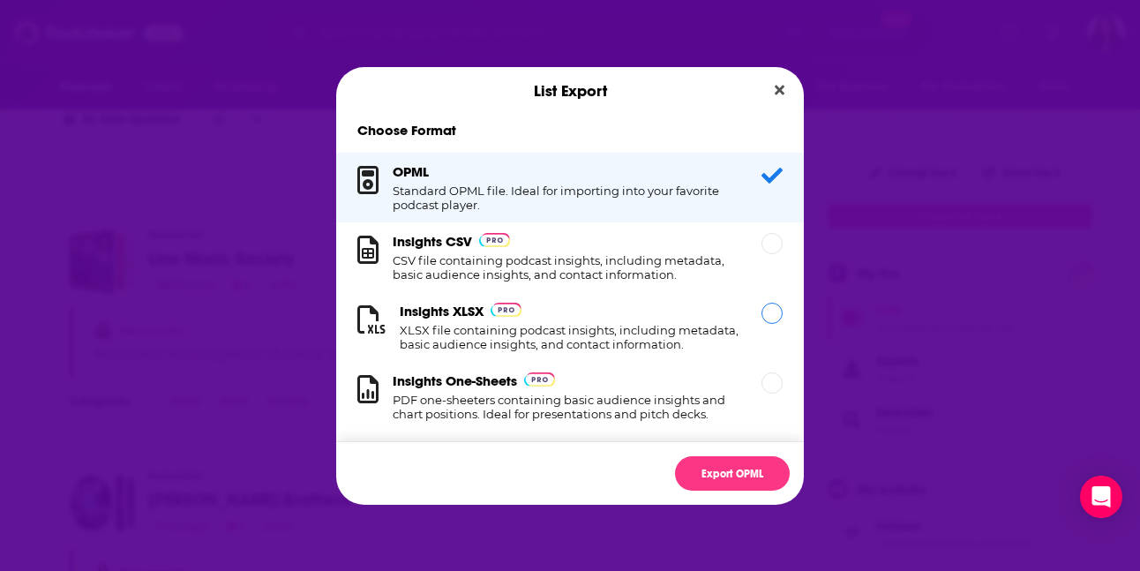
click at [570, 334] on h1 "XLSX file containing podcast insights, including metadata, basic audience insig…" at bounding box center [570, 337] width 341 height 28
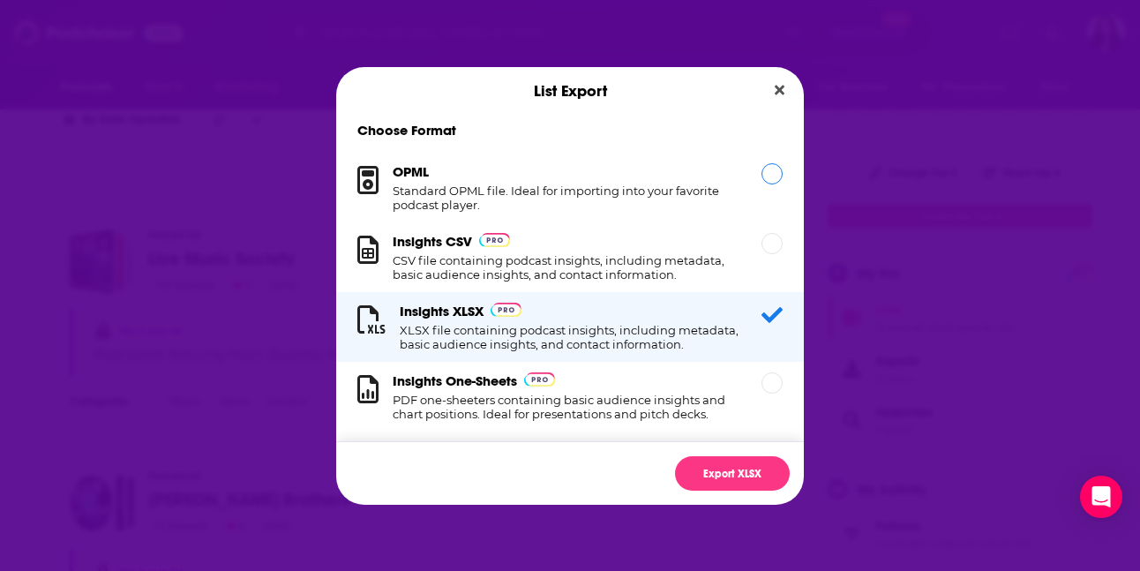
scroll to position [18, 0]
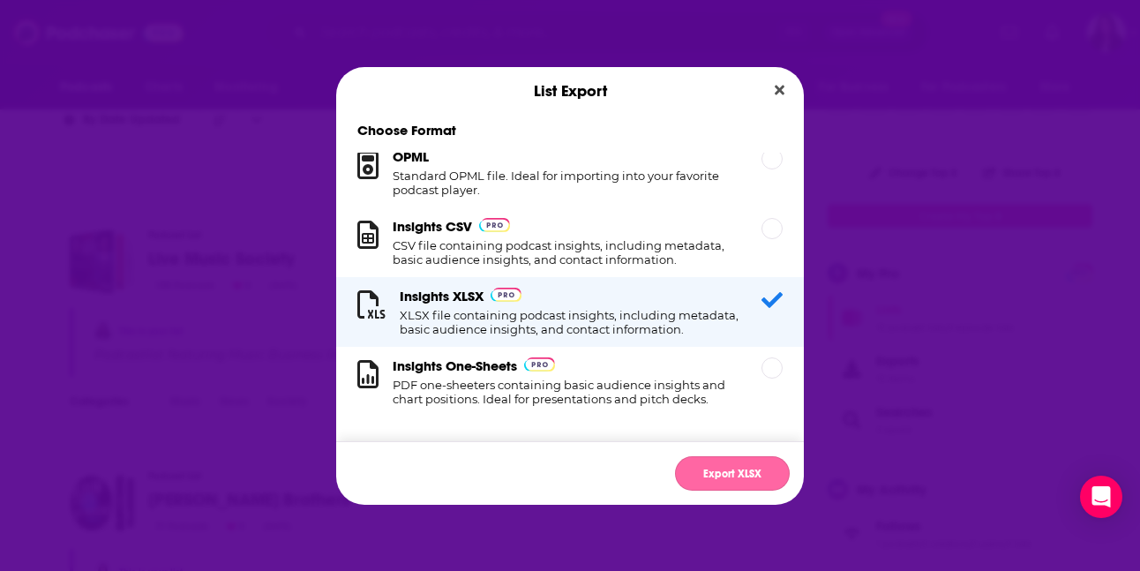
click at [721, 475] on button "Export XLSX" at bounding box center [732, 473] width 115 height 34
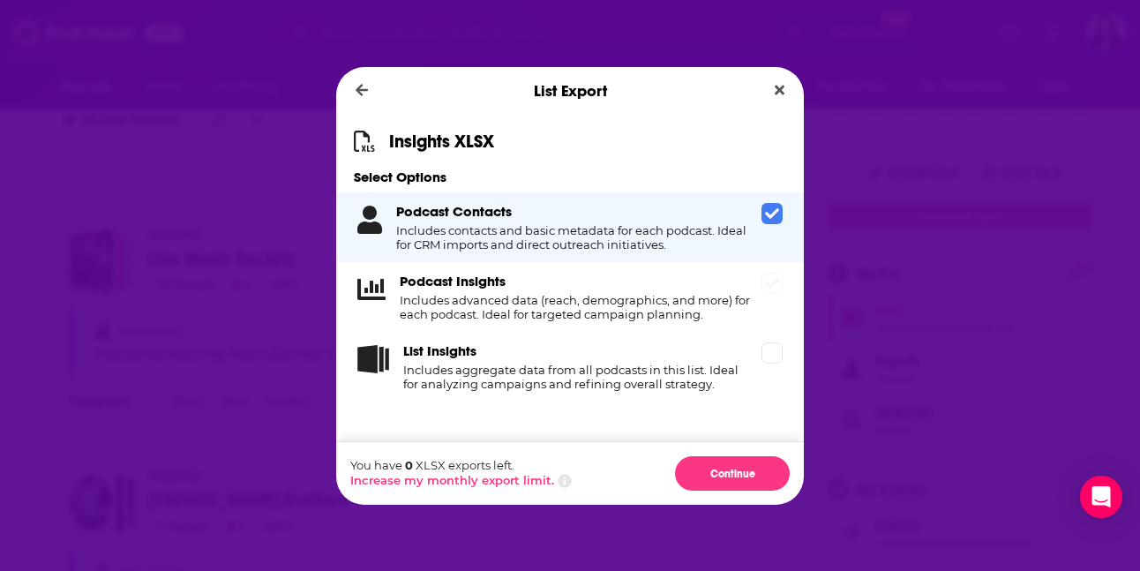
click at [770, 280] on icon "Dialog" at bounding box center [772, 283] width 14 height 14
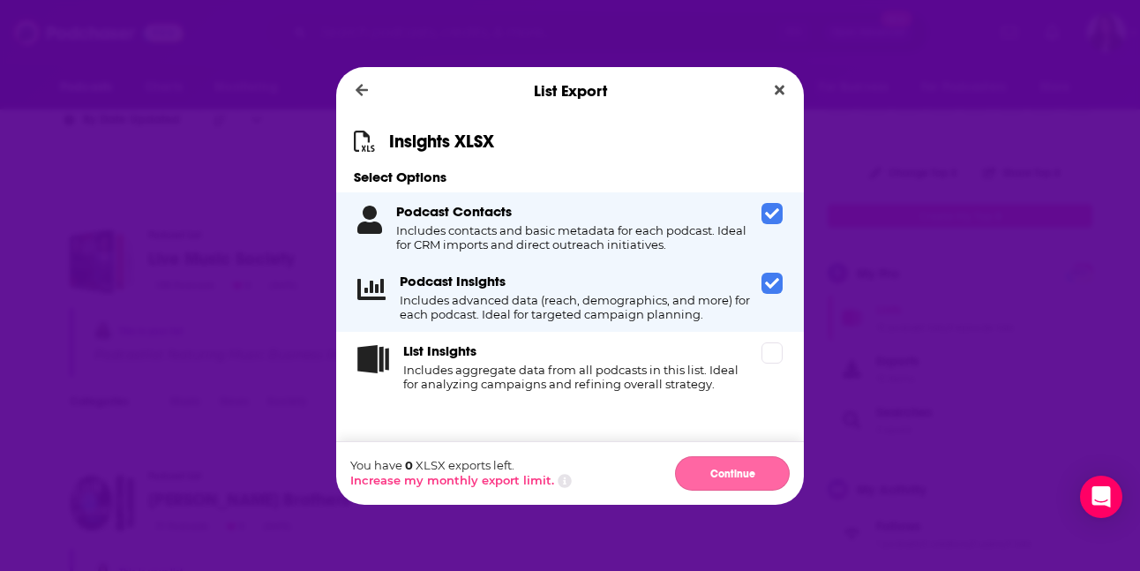
click at [725, 470] on button "Continue" at bounding box center [732, 473] width 115 height 34
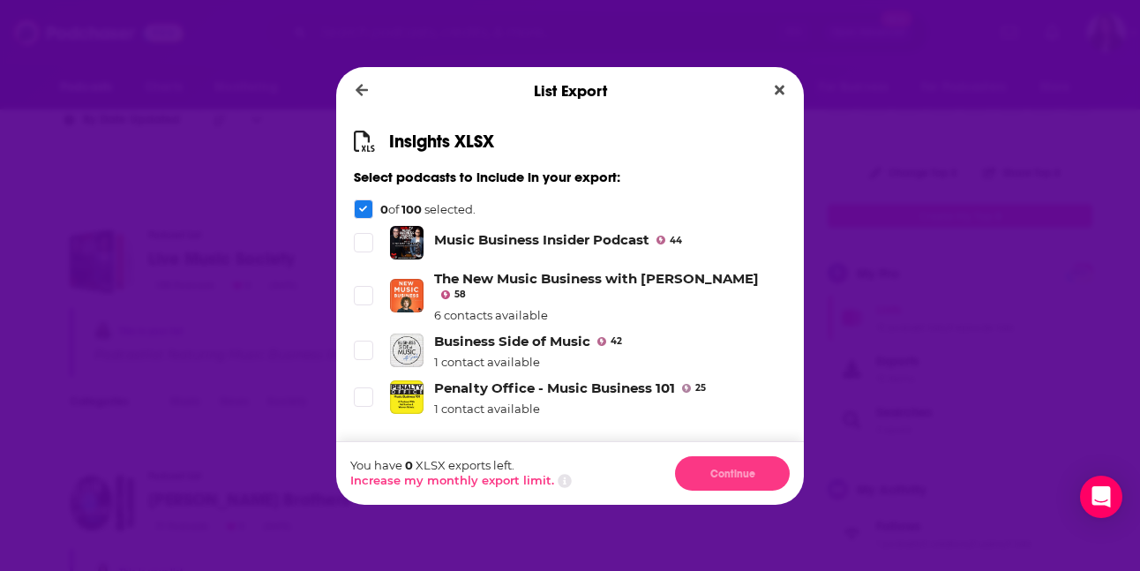
click at [362, 208] on icon "Dialog" at bounding box center [363, 209] width 9 height 9
click at [366, 252] on label "Dialog" at bounding box center [363, 242] width 19 height 19
click at [365, 292] on icon "Dialog" at bounding box center [363, 296] width 11 height 8
click at [363, 345] on icon "Dialog" at bounding box center [363, 350] width 11 height 11
click at [367, 209] on icon "Dialog" at bounding box center [363, 209] width 9 height 9
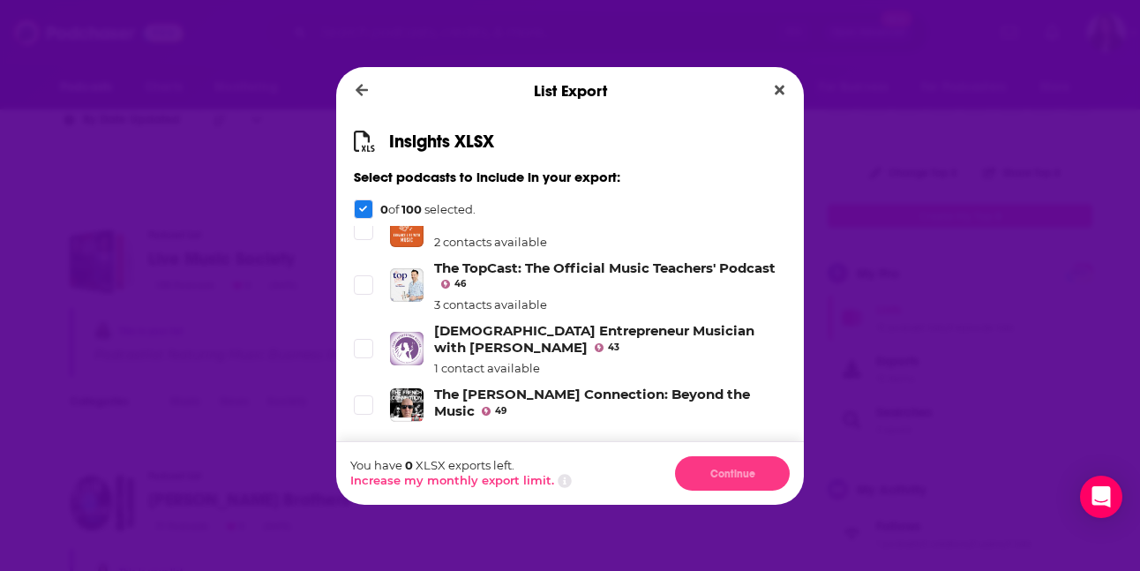
scroll to position [0, 0]
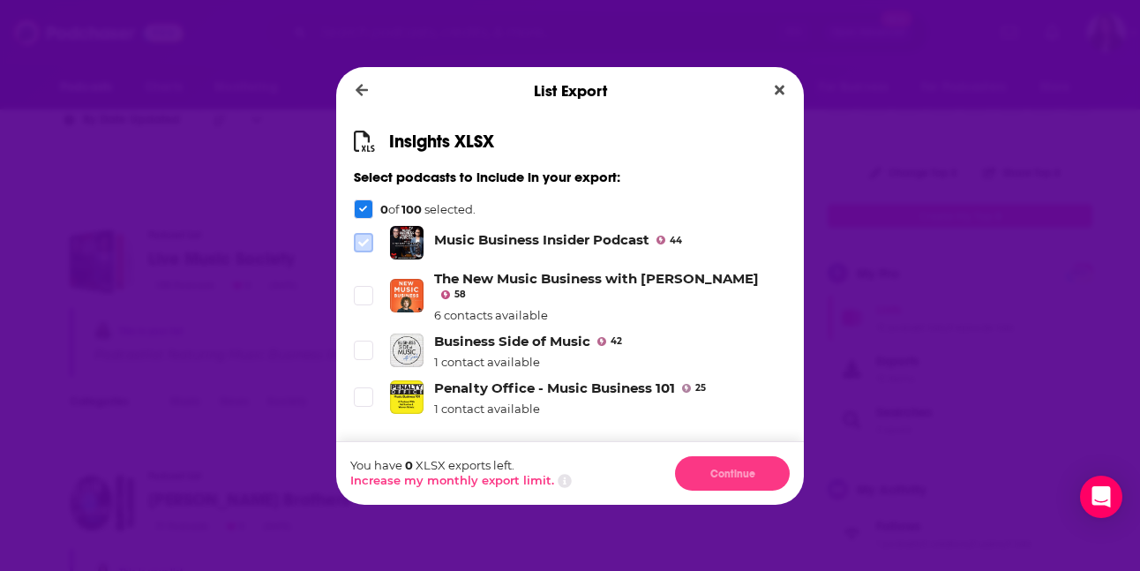
click at [369, 241] on span "Dialog" at bounding box center [364, 243] width 16 height 16
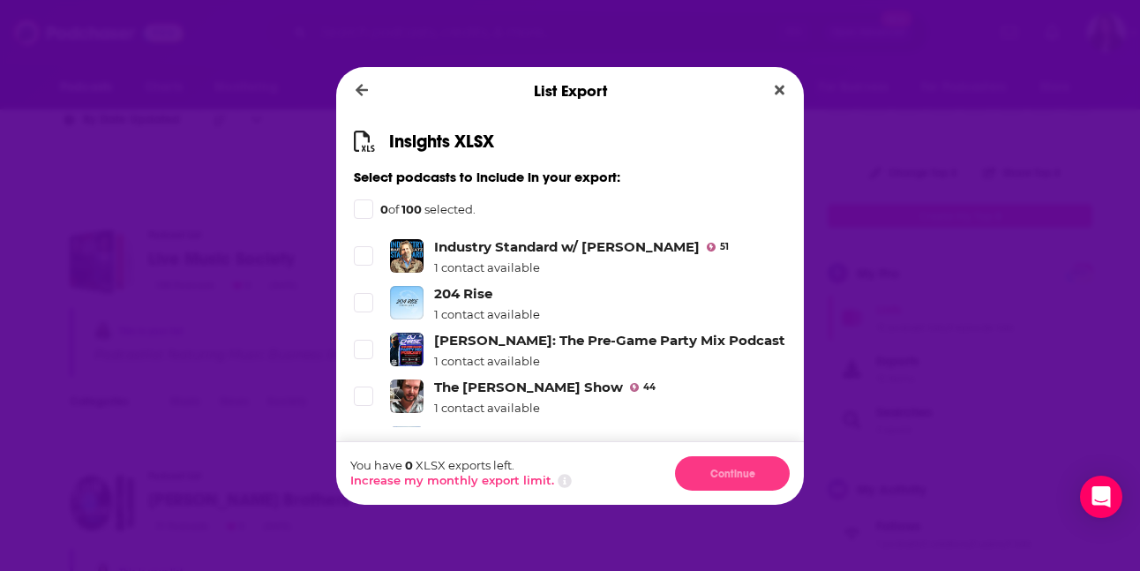
scroll to position [4571, 0]
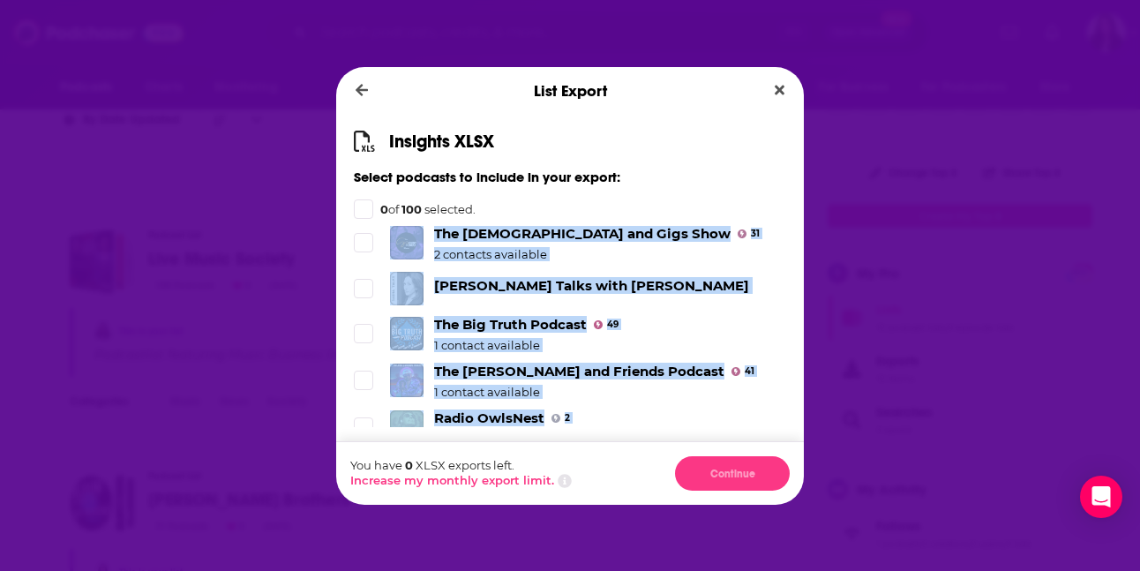
click at [364, 466] on span "Dialog" at bounding box center [364, 474] width 16 height 16
click at [367, 422] on icon "Dialog" at bounding box center [363, 427] width 11 height 11
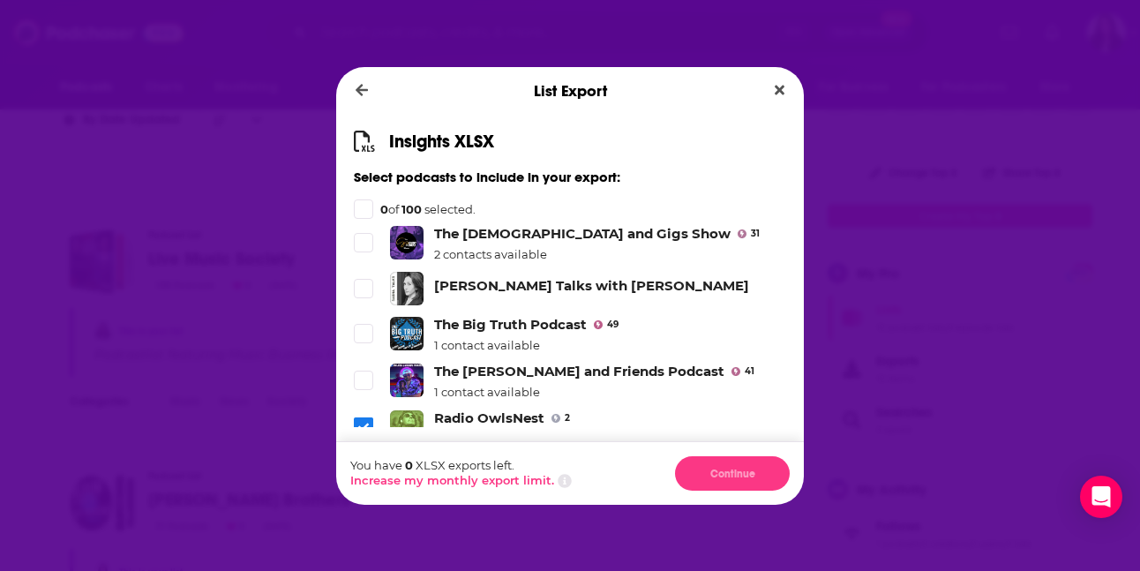
click at [365, 363] on li "The Josh and Friends Podcast 41 1 contact available" at bounding box center [570, 381] width 432 height 36
click at [365, 375] on icon "Dialog" at bounding box center [363, 380] width 11 height 11
click at [365, 324] on label "Dialog" at bounding box center [363, 333] width 19 height 19
click at [364, 212] on icon "Dialog" at bounding box center [363, 209] width 9 height 9
click at [363, 330] on icon "Dialog" at bounding box center [363, 334] width 11 height 8
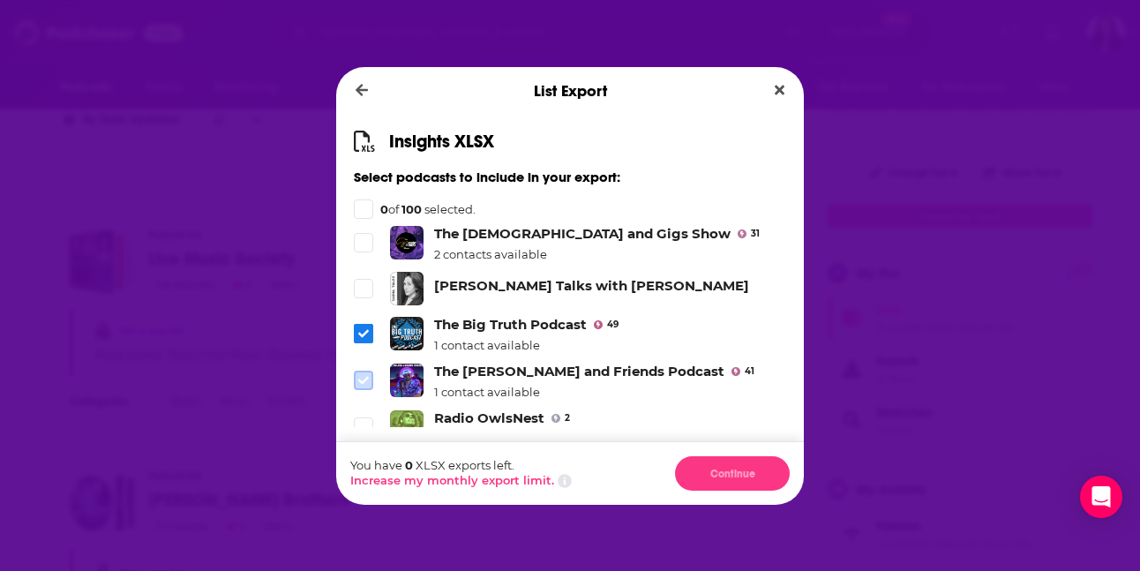
click at [363, 375] on icon "Dialog" at bounding box center [363, 380] width 11 height 11
click at [363, 422] on icon "Dialog" at bounding box center [363, 427] width 11 height 11
click at [364, 469] on icon "Dialog" at bounding box center [363, 474] width 11 height 11
click at [357, 324] on span "Dialog" at bounding box center [363, 333] width 19 height 19
click at [358, 375] on icon "Dialog" at bounding box center [363, 380] width 11 height 11
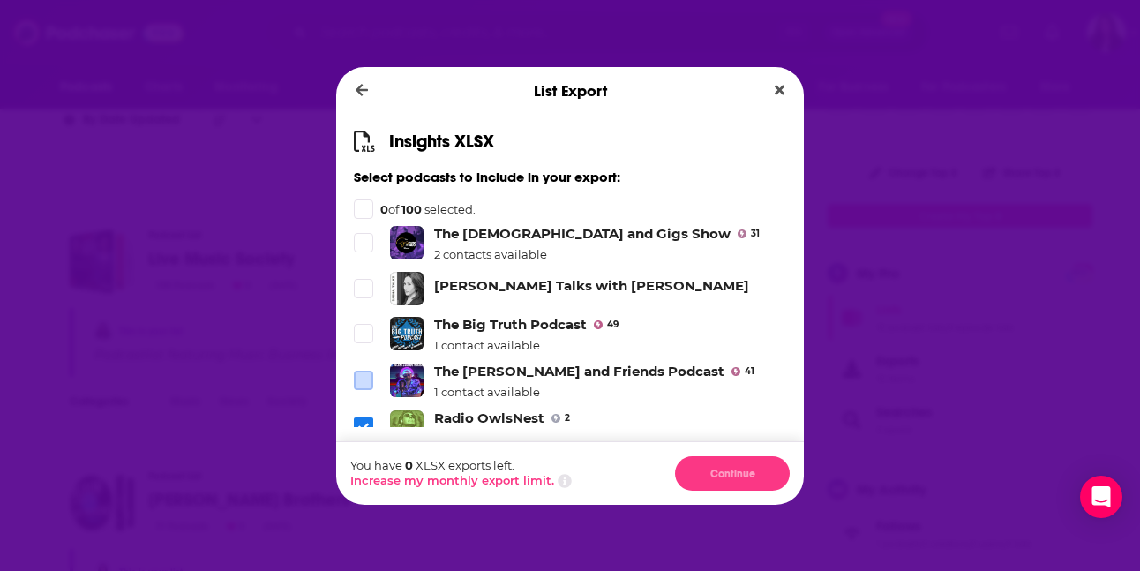
click at [358, 422] on icon "Dialog" at bounding box center [363, 427] width 11 height 11
click at [358, 469] on icon "Dialog" at bounding box center [363, 474] width 11 height 11
click at [432, 482] on button "Increase my monthly export limit." at bounding box center [452, 480] width 204 height 14
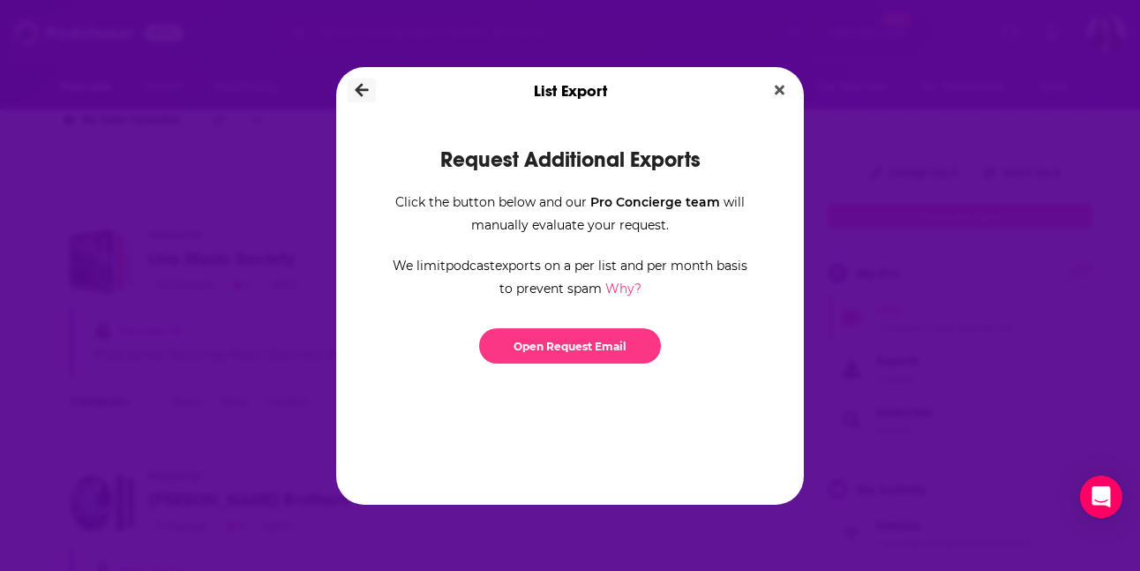
click at [358, 86] on icon "Dialog" at bounding box center [362, 89] width 13 height 13
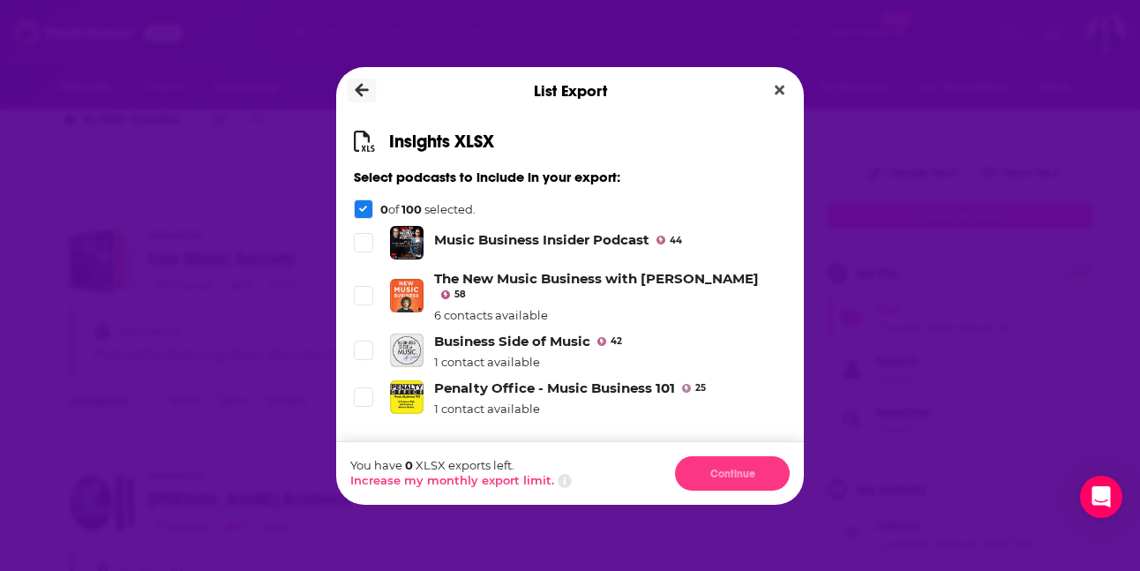
click at [358, 86] on icon "Dialog" at bounding box center [362, 89] width 13 height 13
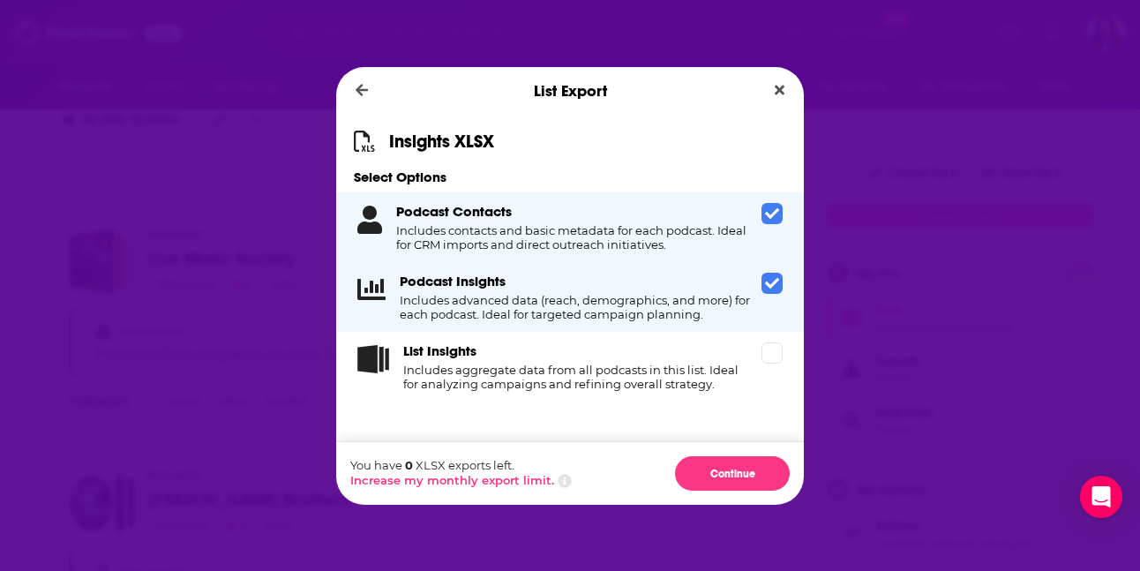
click at [763, 282] on span "Dialog" at bounding box center [772, 283] width 21 height 21
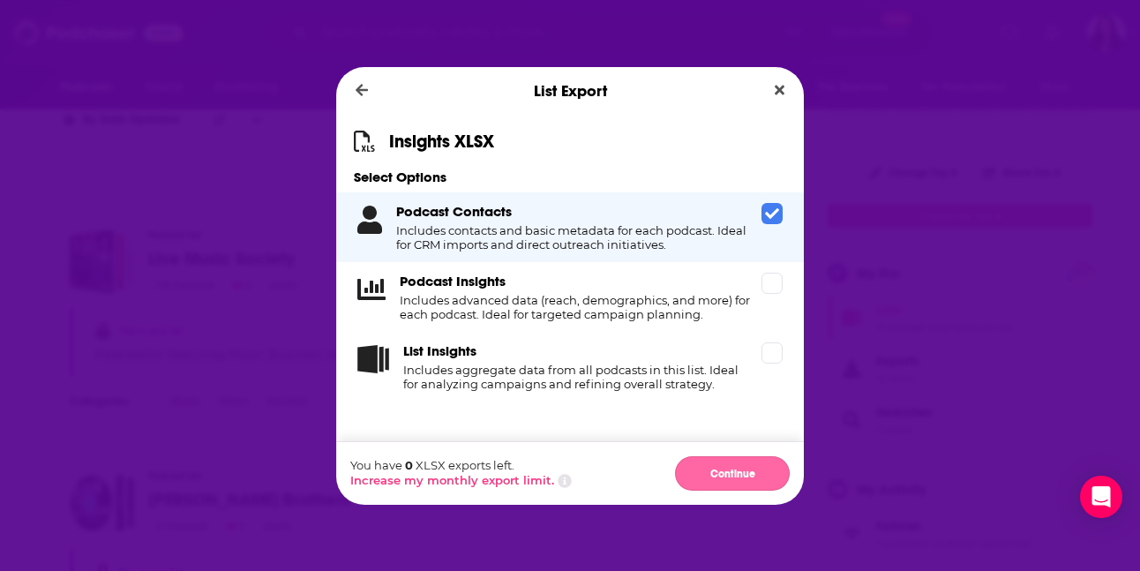
click at [712, 472] on button "Continue" at bounding box center [732, 473] width 115 height 34
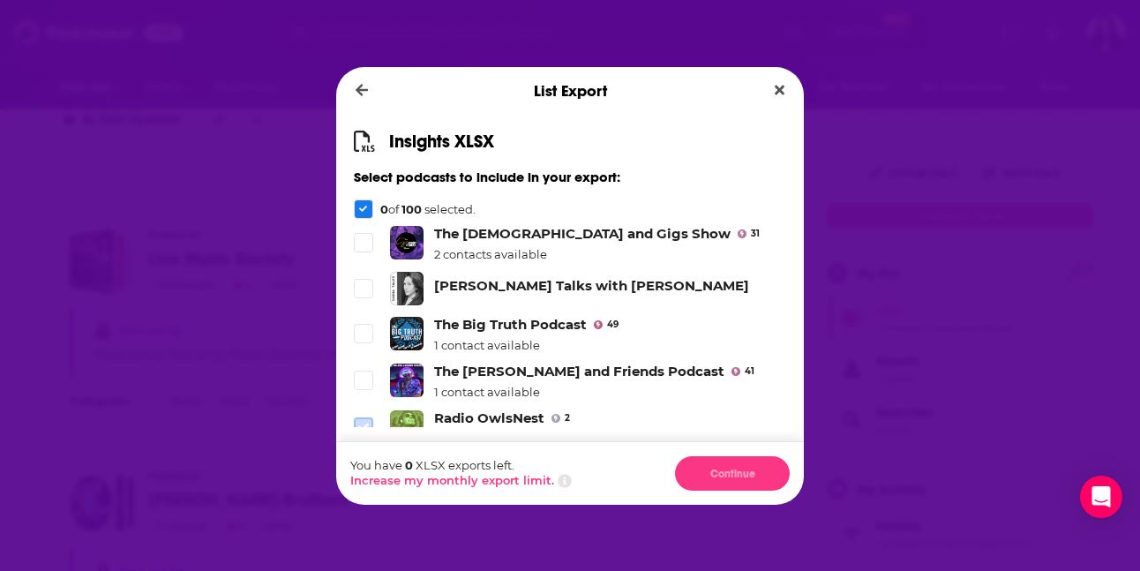
click at [359, 422] on icon "Dialog" at bounding box center [363, 427] width 11 height 11
click at [361, 470] on icon "Dialog" at bounding box center [363, 474] width 11 height 8
click at [366, 375] on icon "Dialog" at bounding box center [363, 380] width 11 height 11
click at [364, 316] on li "The Big Truth Podcast 49 1 contact available" at bounding box center [570, 334] width 432 height 36
click at [365, 330] on icon "Dialog" at bounding box center [363, 334] width 11 height 8
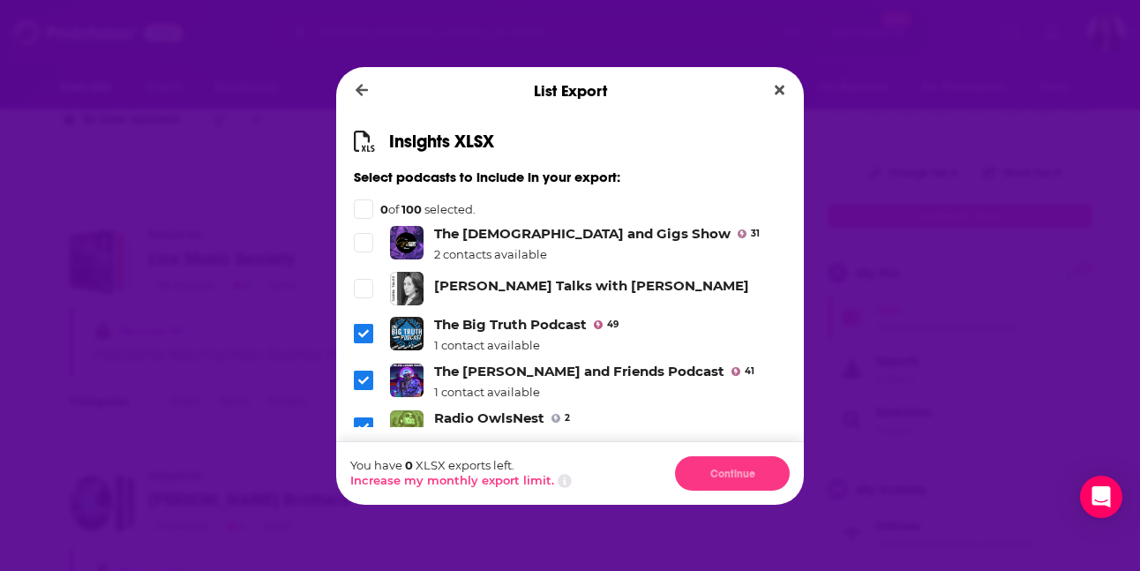
click at [364, 204] on div "Dialog" at bounding box center [363, 208] width 19 height 19
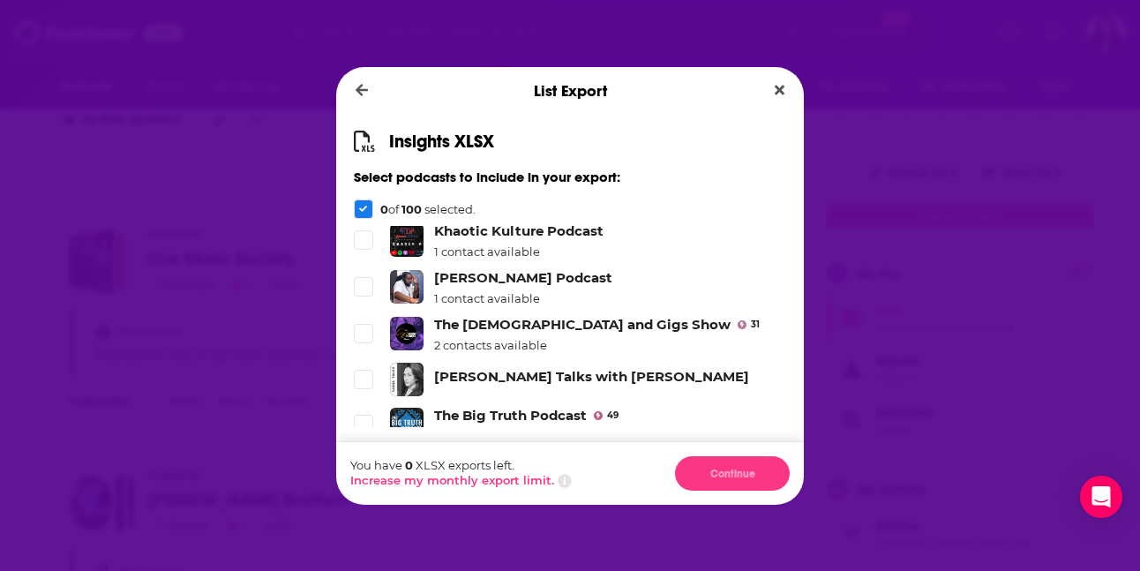
scroll to position [4457, 0]
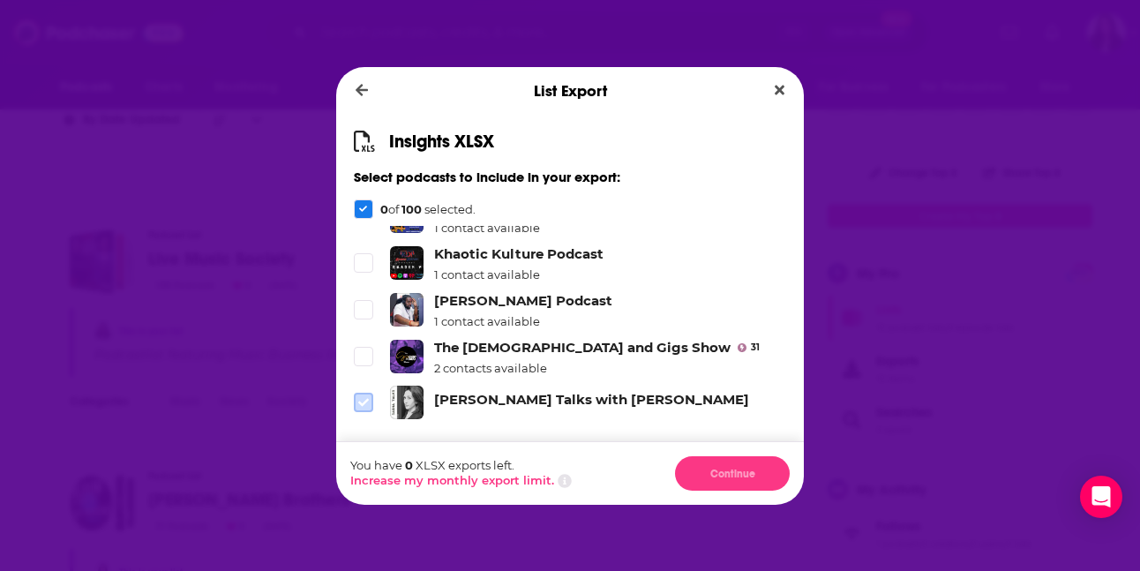
click at [362, 397] on icon "Dialog" at bounding box center [363, 402] width 11 height 11
click at [364, 444] on icon "Dialog" at bounding box center [363, 448] width 11 height 8
click at [364, 349] on span "Dialog" at bounding box center [364, 357] width 16 height 16
click at [364, 299] on label "Dialog" at bounding box center [363, 308] width 19 height 19
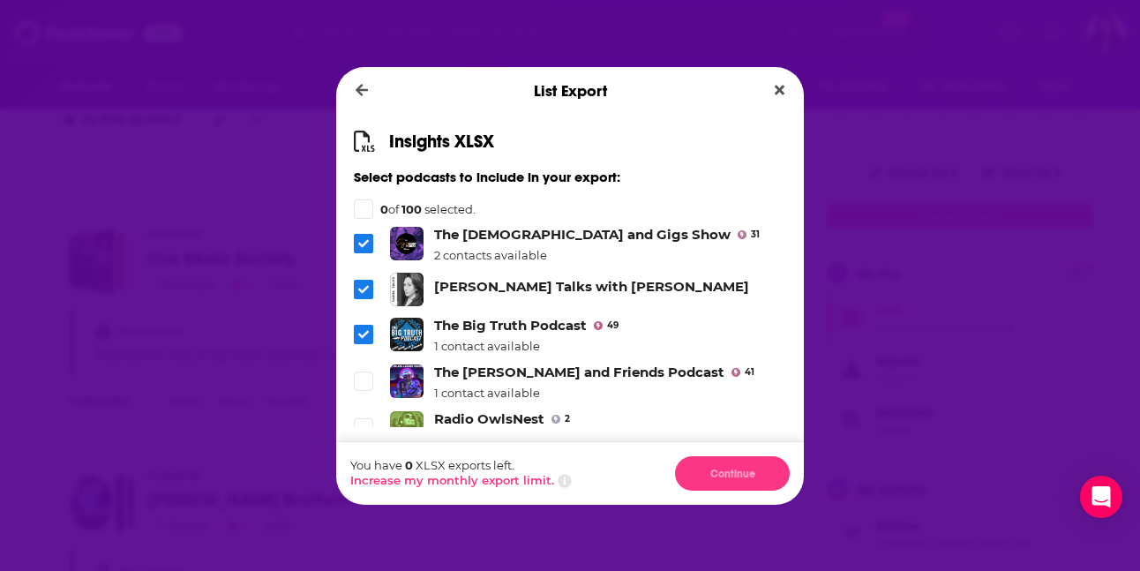
scroll to position [4571, 0]
click at [376, 371] on div "Dialog" at bounding box center [366, 380] width 24 height 19
click at [372, 371] on label "Dialog" at bounding box center [363, 380] width 19 height 19
click at [364, 422] on icon "Dialog" at bounding box center [363, 427] width 11 height 11
click at [362, 464] on label "Dialog" at bounding box center [363, 473] width 19 height 19
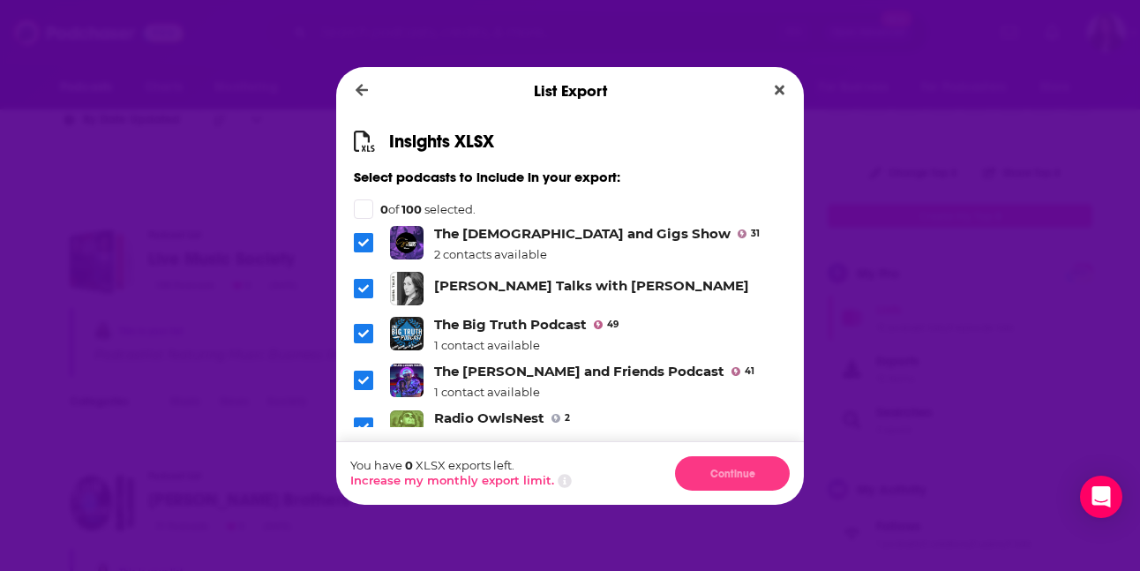
click at [364, 330] on icon "Dialog" at bounding box center [363, 334] width 11 height 8
click at [364, 371] on span "Dialog" at bounding box center [363, 380] width 19 height 19
click at [364, 410] on li "Radio OwlsNest 2 1 contact available" at bounding box center [570, 428] width 432 height 36
click at [364, 469] on icon "Dialog" at bounding box center [363, 474] width 11 height 11
click at [370, 417] on span "Dialog" at bounding box center [363, 426] width 19 height 19
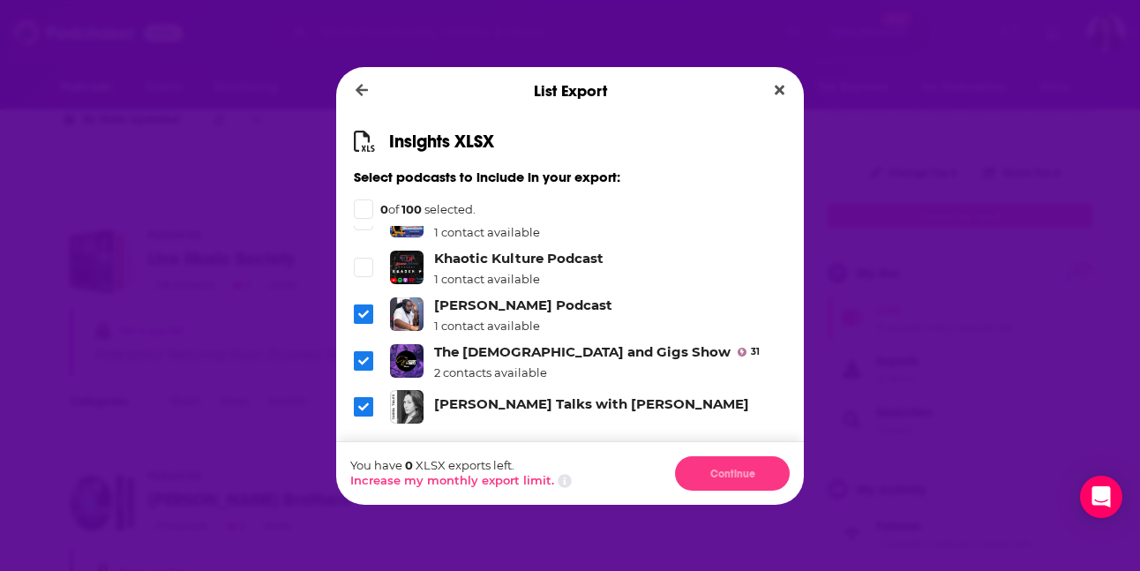
scroll to position [4431, 0]
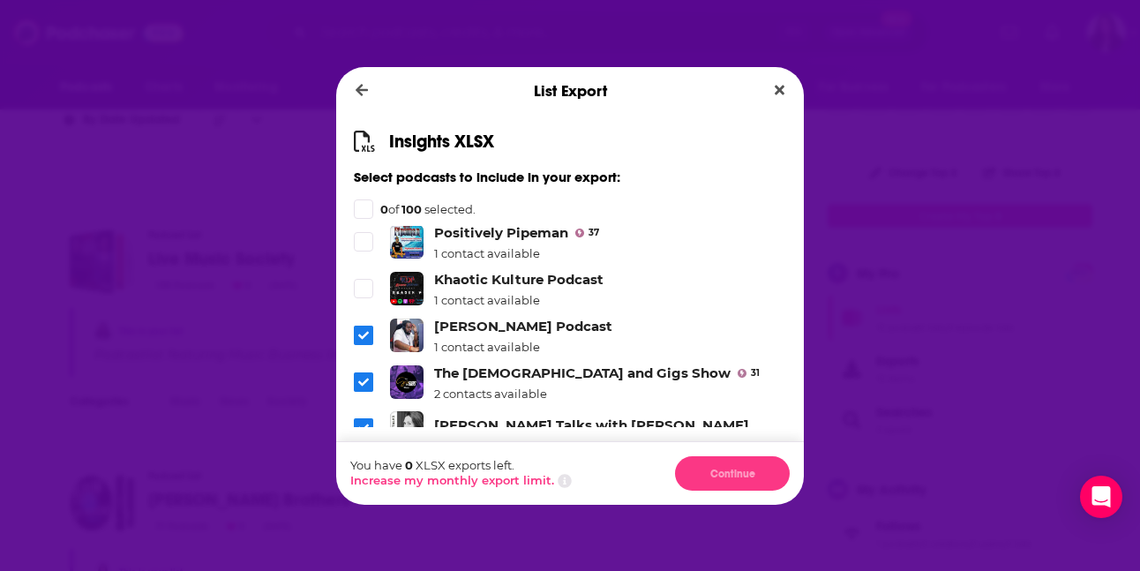
click at [366, 424] on icon "Dialog" at bounding box center [363, 428] width 11 height 8
click at [363, 377] on icon "Dialog" at bounding box center [363, 382] width 11 height 11
click at [363, 330] on icon "Dialog" at bounding box center [363, 335] width 11 height 11
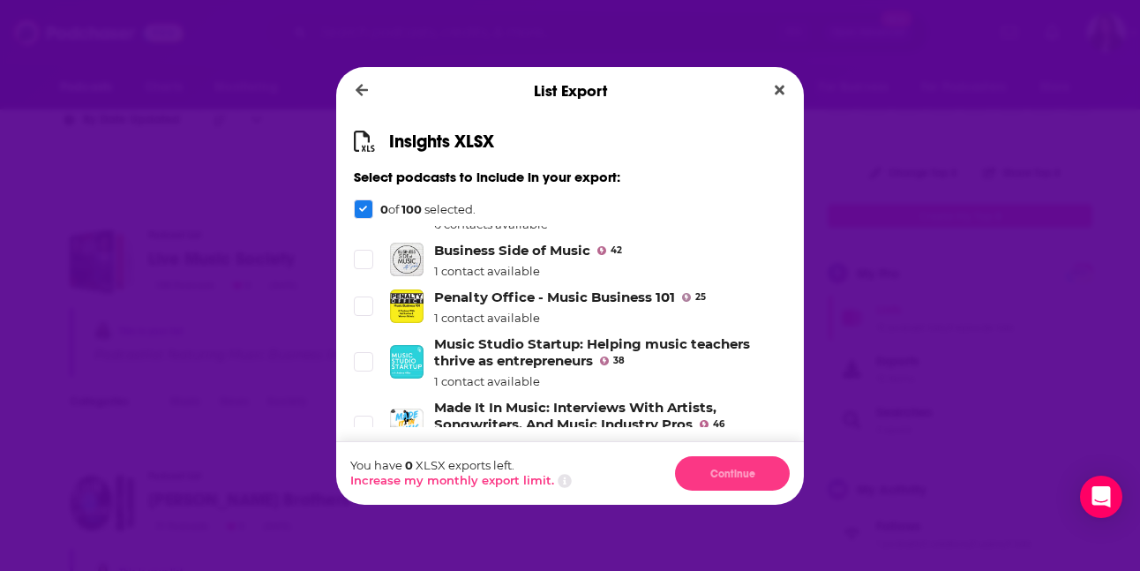
scroll to position [0, 0]
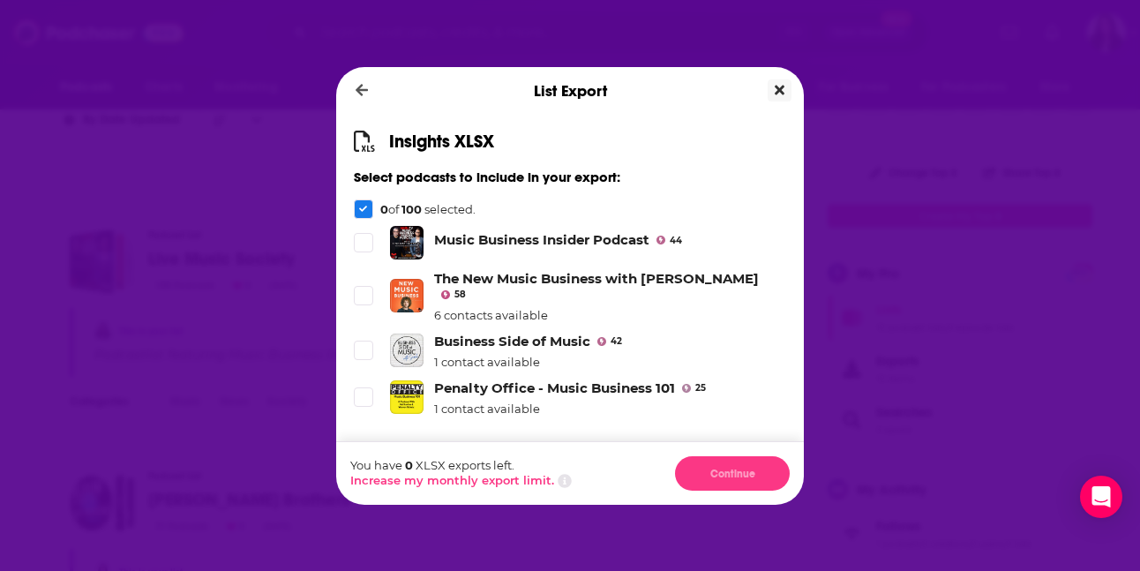
click at [776, 79] on button "Close" at bounding box center [780, 90] width 24 height 22
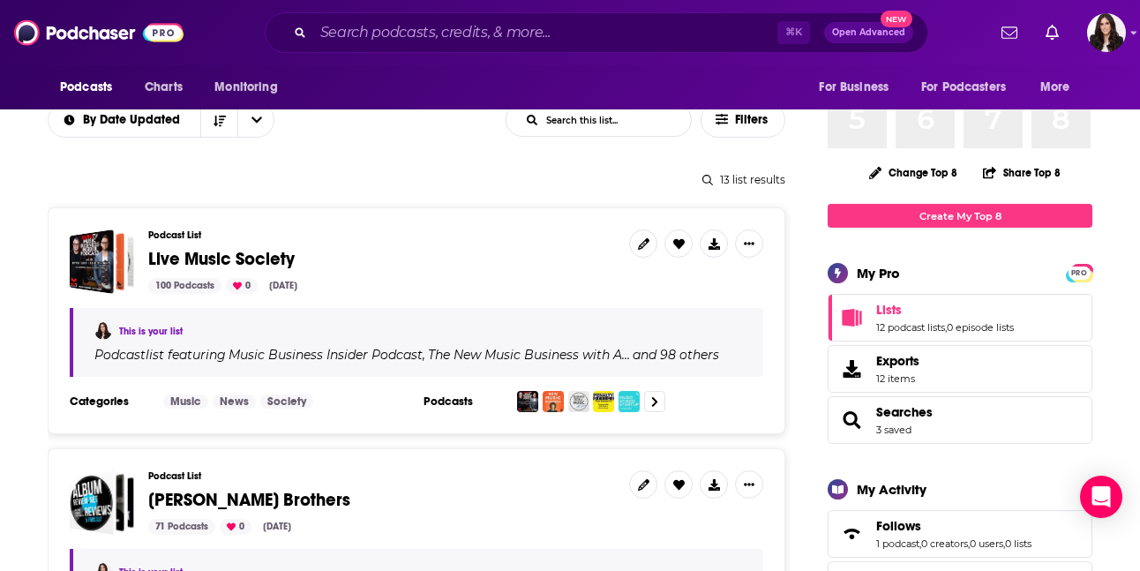
scroll to position [164, 0]
click at [749, 246] on icon "Show More Button" at bounding box center [749, 243] width 11 height 11
click at [758, 242] on button "Show More Button" at bounding box center [749, 243] width 28 height 28
click at [655, 380] on button "Share" at bounding box center [689, 383] width 169 height 33
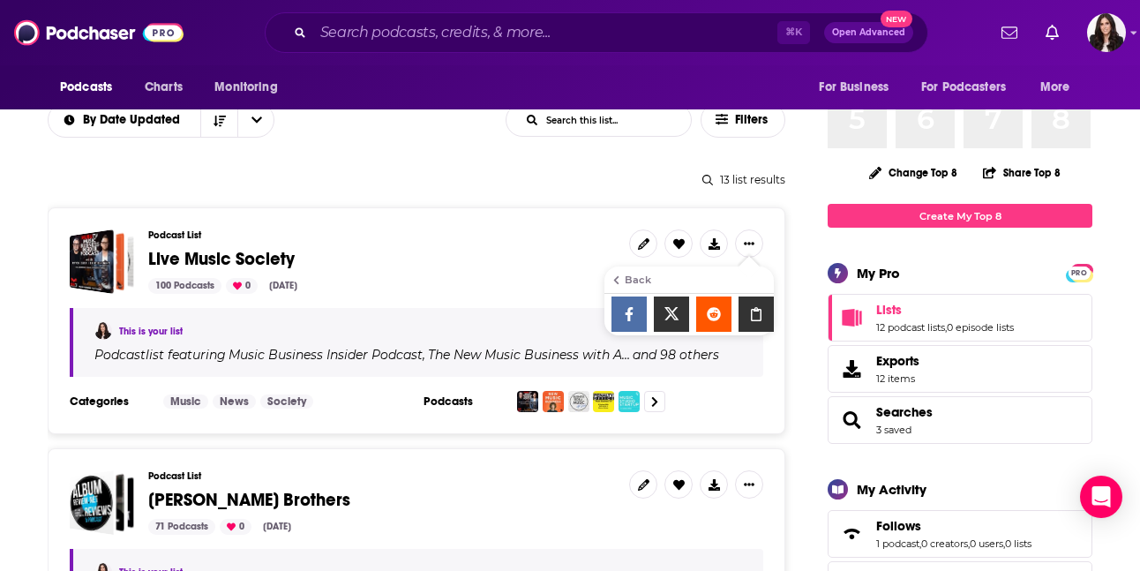
click at [614, 235] on div "Podcast List Live Music Society 100 Podcasts 0 Sep 23, 2025" at bounding box center [417, 261] width 694 height 64
click at [720, 249] on button at bounding box center [714, 243] width 28 height 28
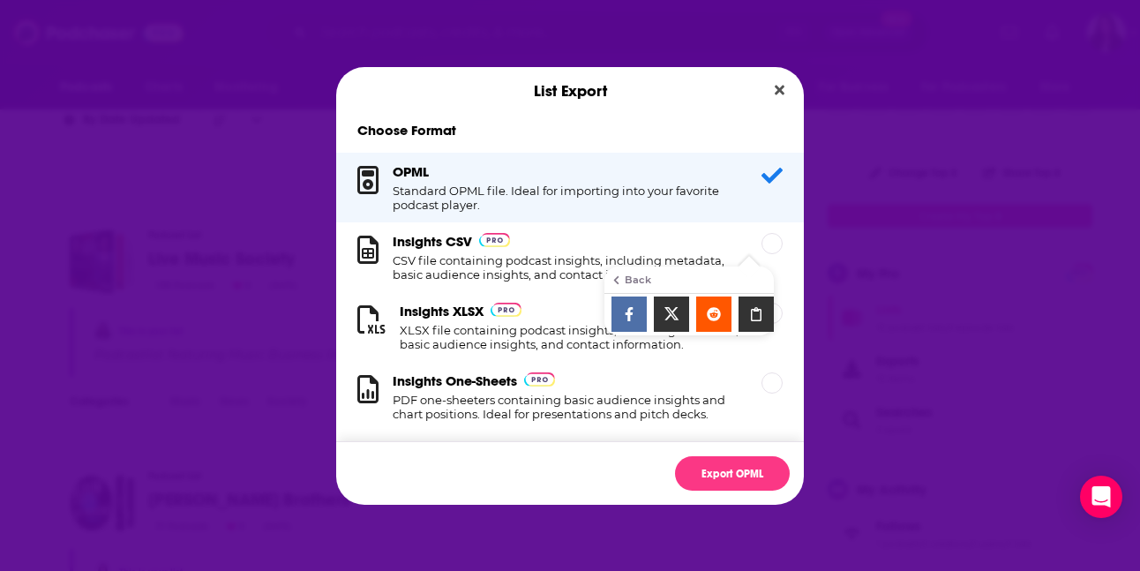
click at [623, 279] on div "Back" at bounding box center [636, 280] width 32 height 10
click at [616, 279] on icon "Show additional menu" at bounding box center [616, 280] width 6 height 10
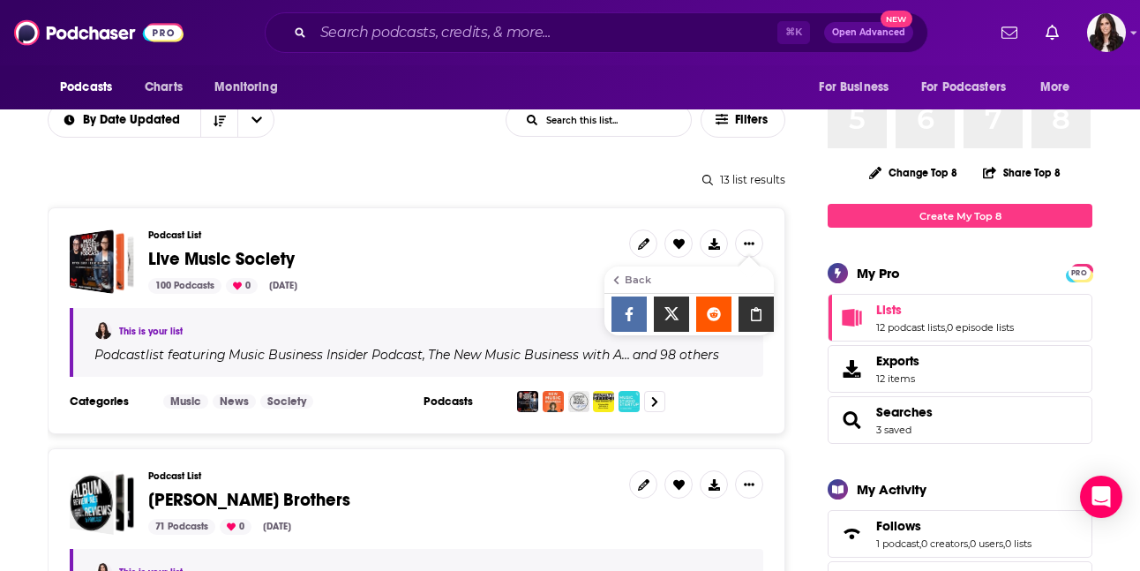
click at [976, 411] on div "List Export Choose Format OPML Standard OPML file. Ideal for importing into you…" at bounding box center [570, 285] width 1140 height 571
click at [716, 238] on icon at bounding box center [714, 243] width 11 height 11
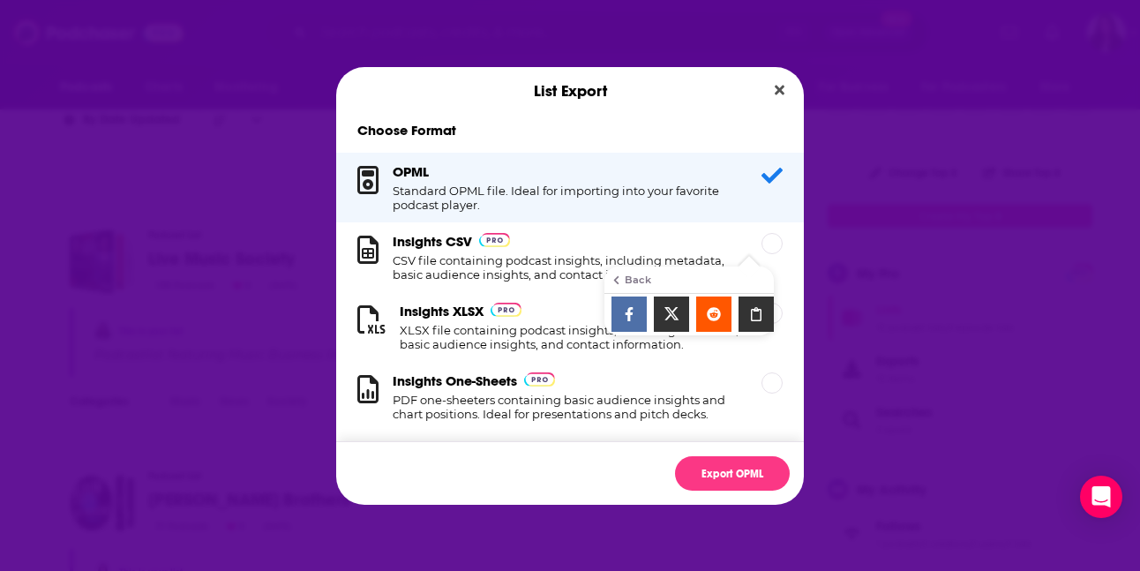
click at [214, 188] on div "List Export Choose Format OPML Standard OPML file. Ideal for importing into you…" at bounding box center [570, 285] width 1140 height 571
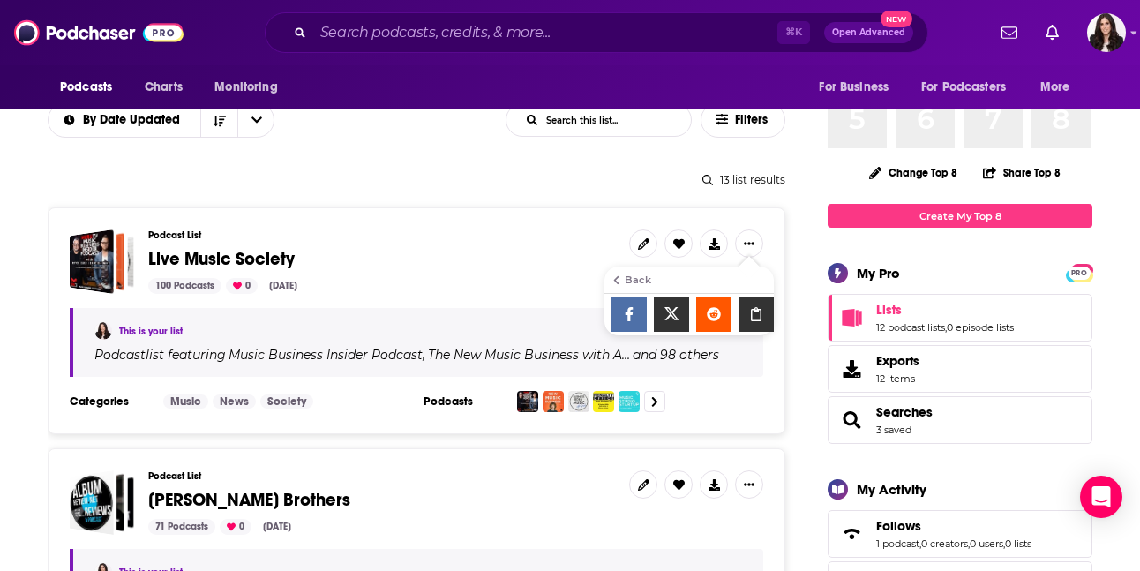
scroll to position [164, 0]
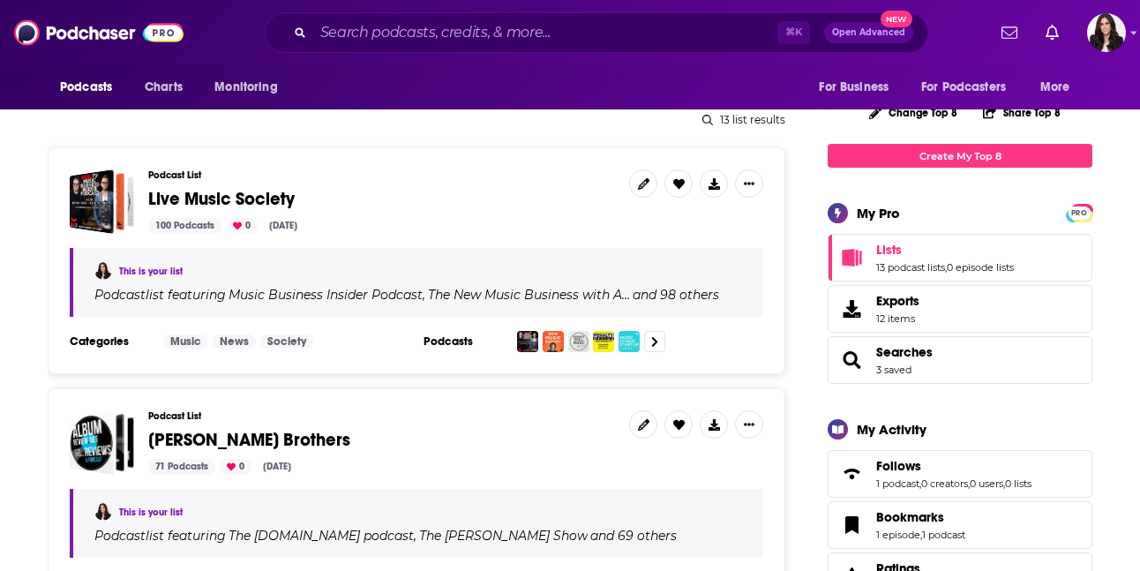
scroll to position [228, 0]
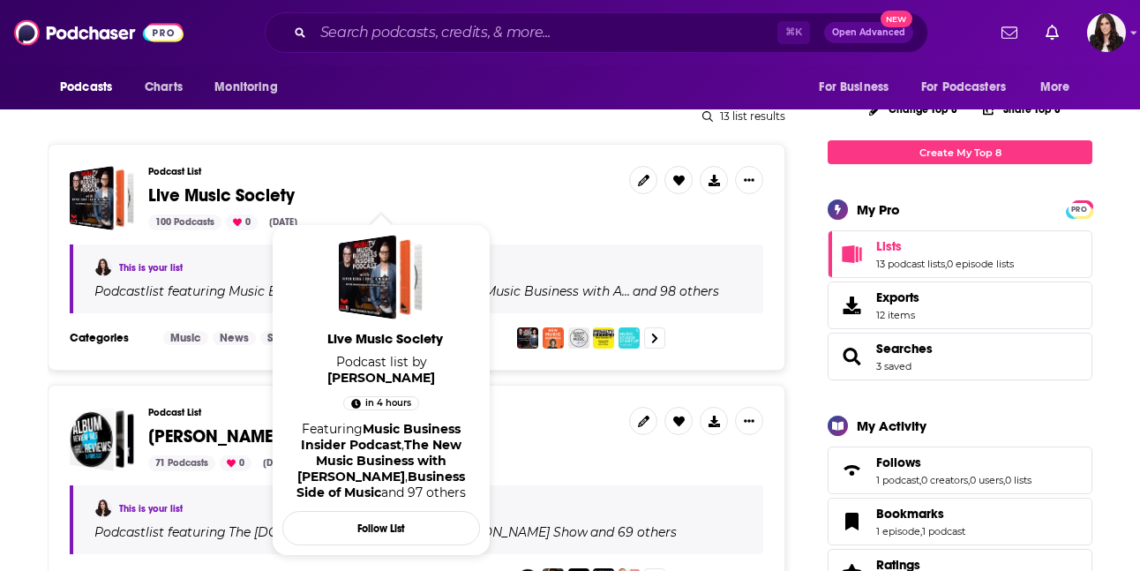
click at [266, 198] on span "Live Music Society" at bounding box center [221, 195] width 147 height 22
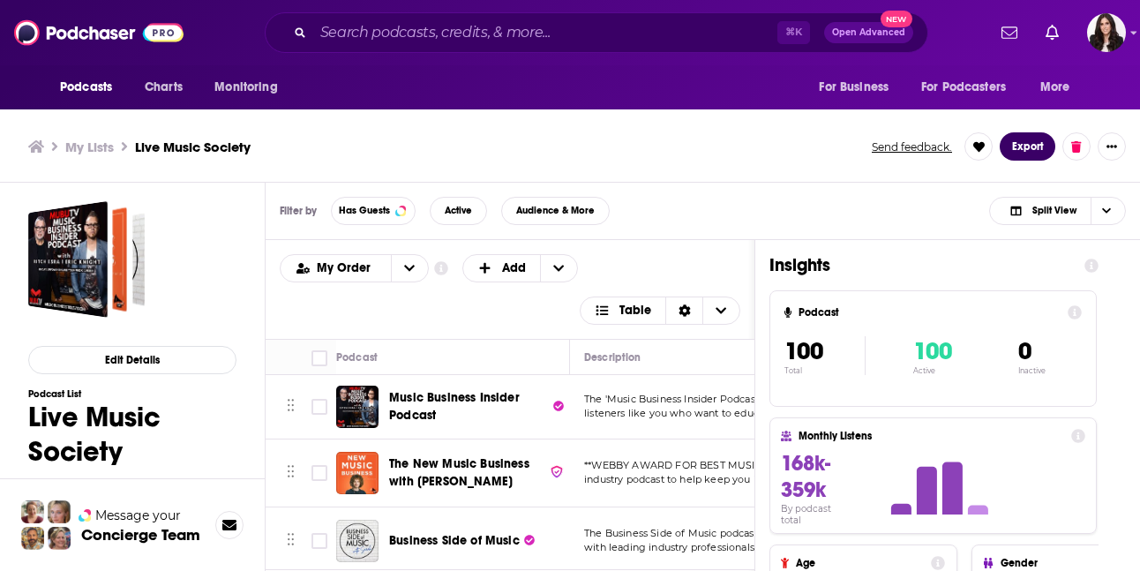
click at [1033, 143] on button "Export" at bounding box center [1028, 146] width 56 height 28
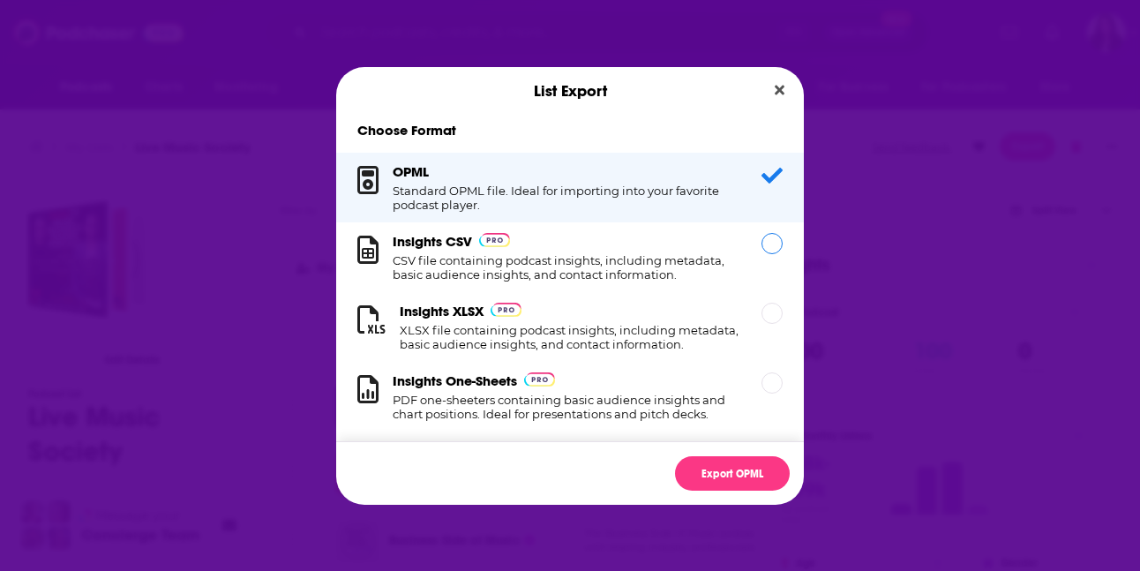
click at [685, 269] on h1 "CSV file containing podcast insights, including metadata, basic audience insigh…" at bounding box center [567, 267] width 348 height 28
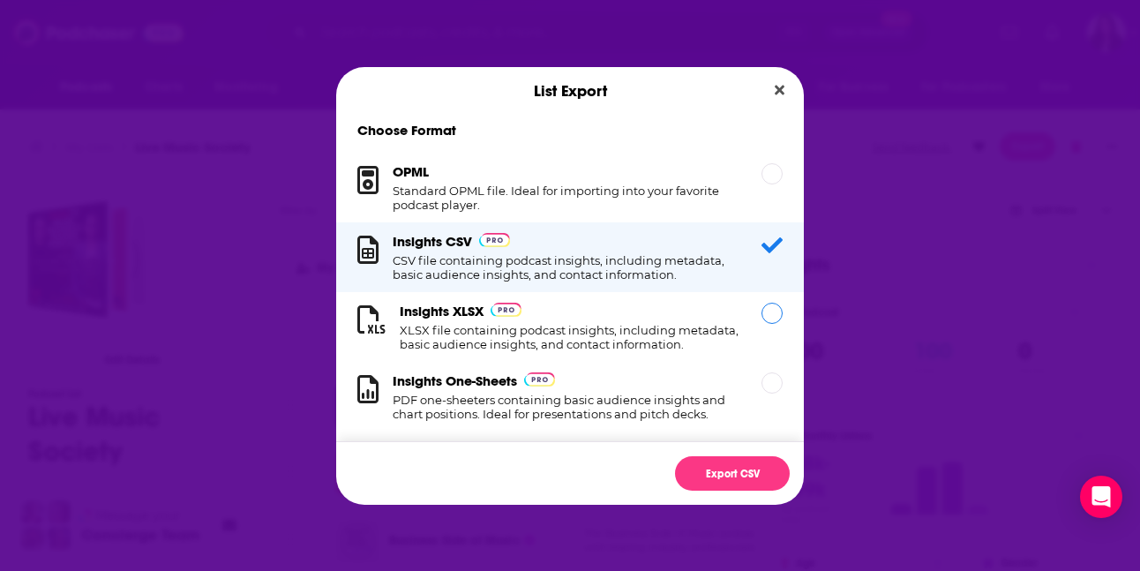
click at [696, 331] on h1 "XLSX file containing podcast insights, including metadata, basic audience insig…" at bounding box center [570, 337] width 341 height 28
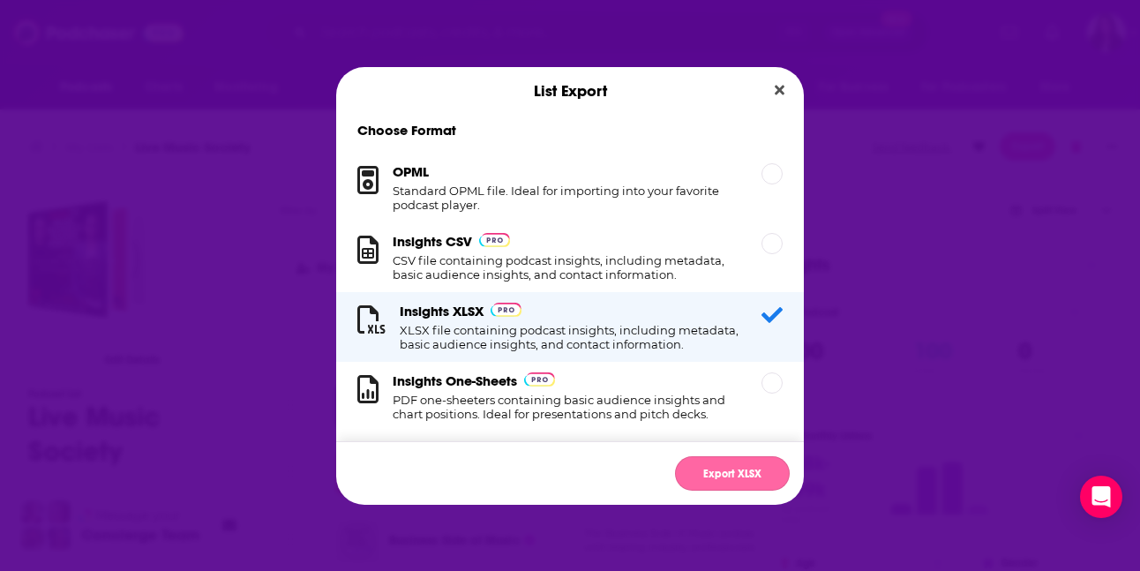
click at [729, 480] on button "Export XLSX" at bounding box center [732, 473] width 115 height 34
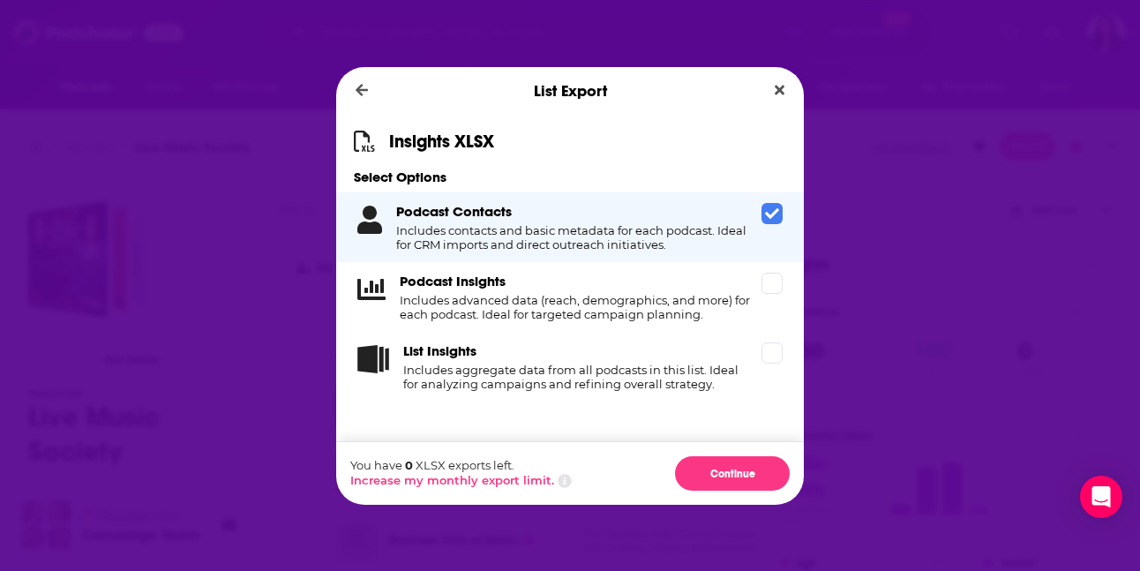
click at [736, 452] on div "You have 0 XLSX exports left. Increase my monthly export limit. Continue" at bounding box center [570, 473] width 468 height 64
click at [739, 472] on button "Continue" at bounding box center [732, 473] width 115 height 34
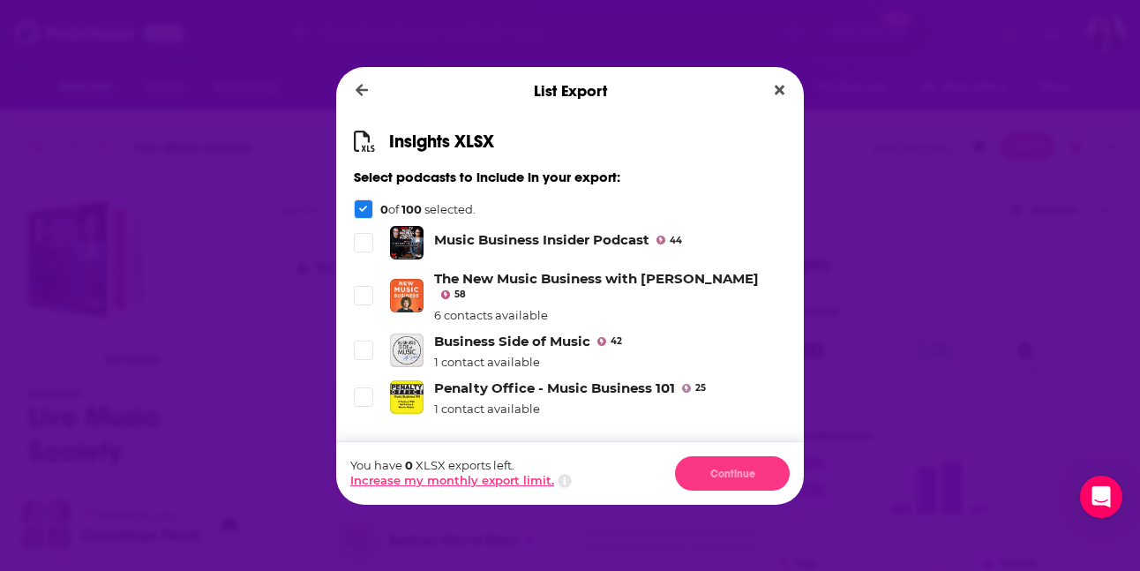
click at [470, 480] on button "Increase my monthly export limit." at bounding box center [452, 480] width 204 height 14
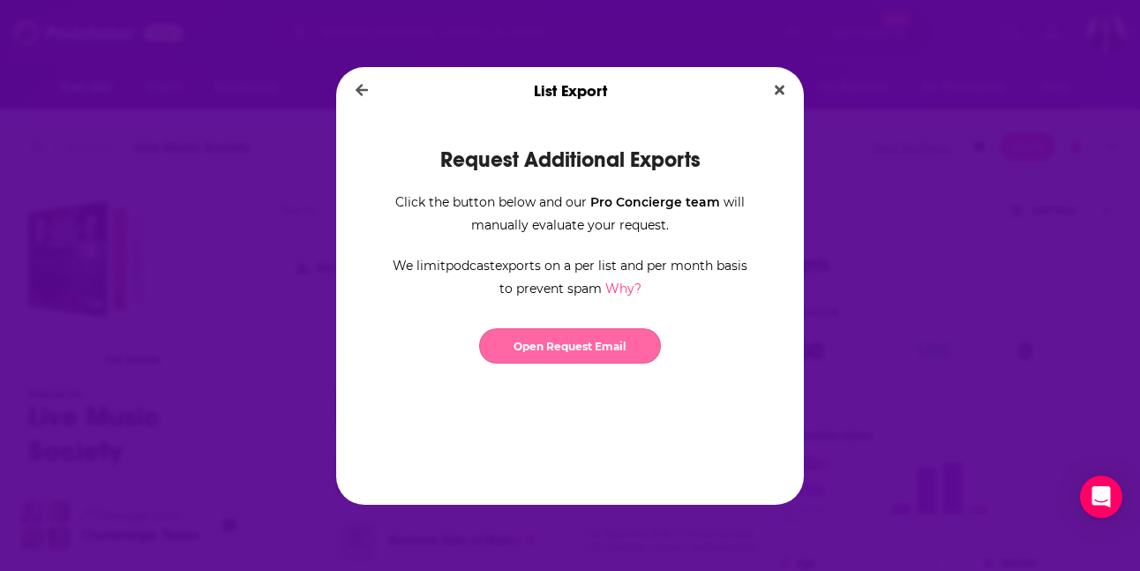
click at [577, 347] on link "Open Request Email" at bounding box center [570, 345] width 182 height 35
click at [776, 84] on icon "Close" at bounding box center [780, 90] width 10 height 14
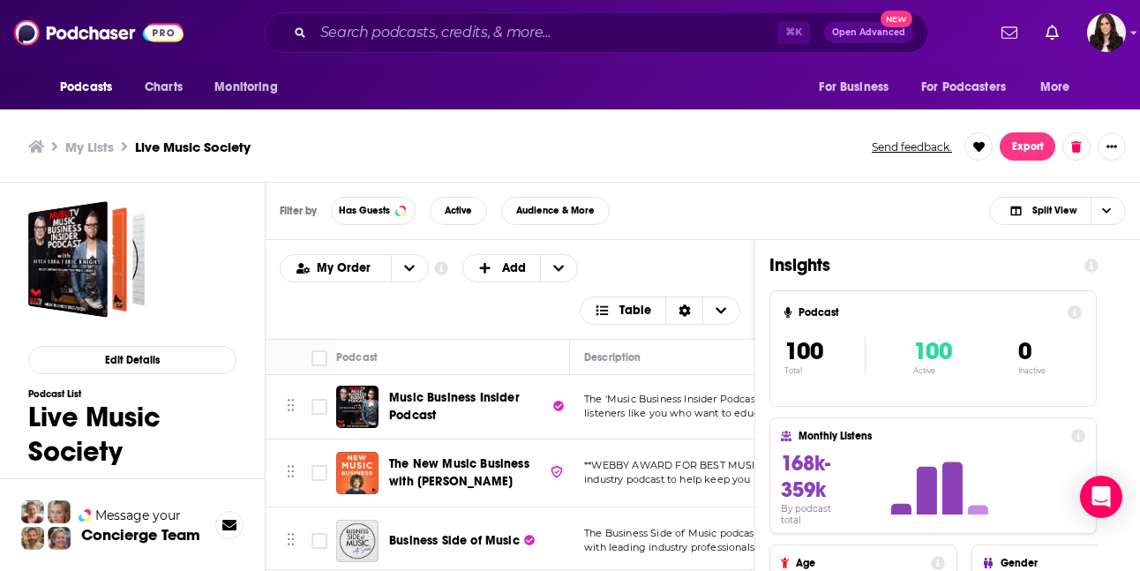
click at [710, 147] on ul "My Lists Live Music Society" at bounding box center [440, 147] width 824 height 17
click at [1090, 265] on icon at bounding box center [1092, 266] width 14 height 14
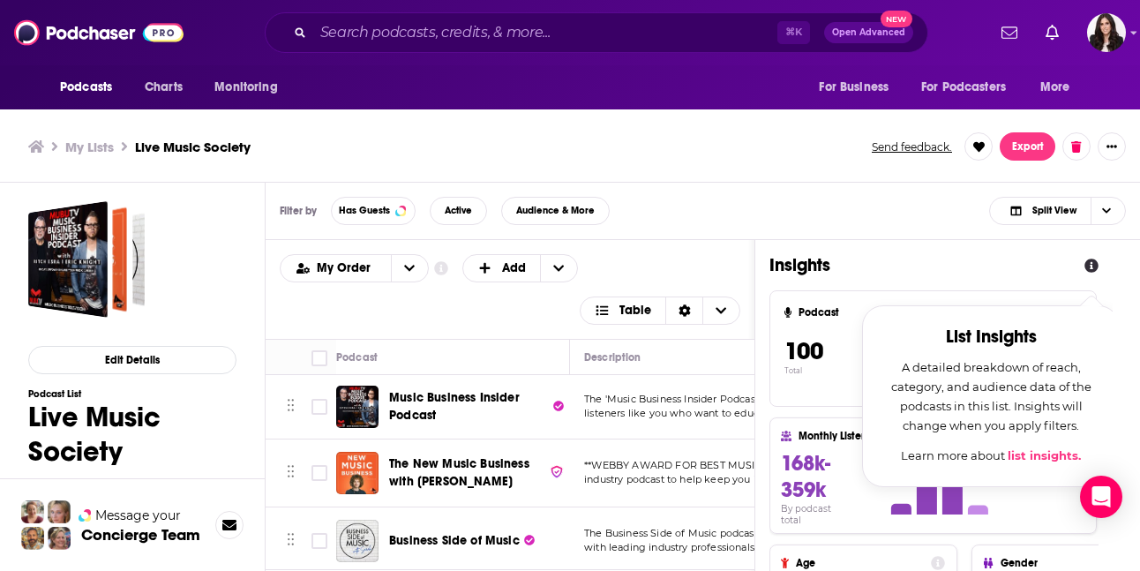
click at [1090, 265] on icon at bounding box center [1092, 266] width 14 height 14
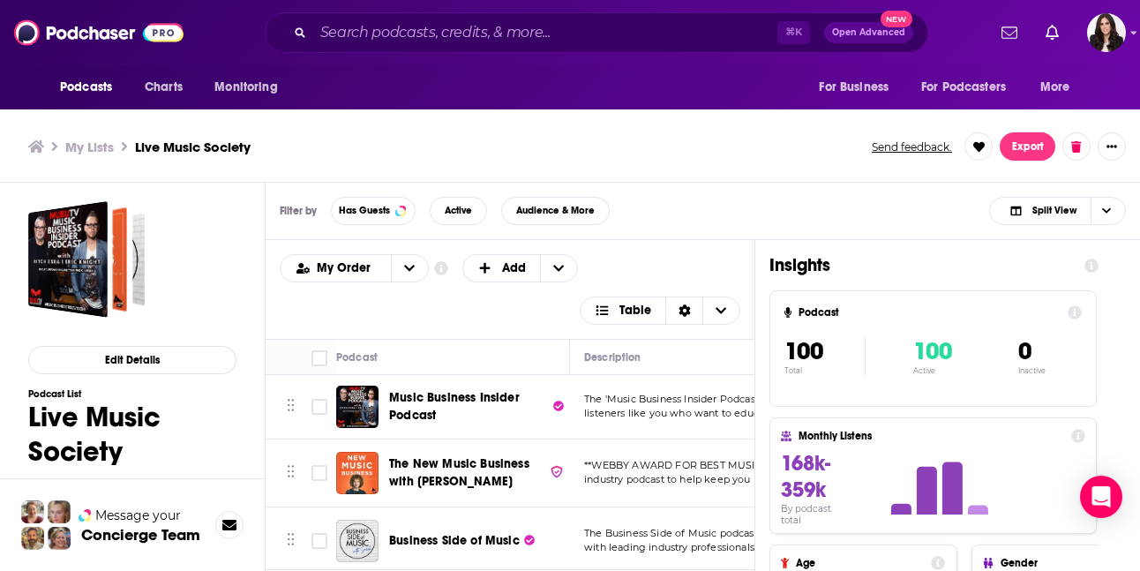
click at [670, 200] on div "Filter by Has Guests Active Audience & More Split View" at bounding box center [703, 211] width 875 height 57
click at [710, 171] on div "My Lists Live Music Society Send feedback. Export" at bounding box center [570, 146] width 1140 height 71
